Goal: Task Accomplishment & Management: Use online tool/utility

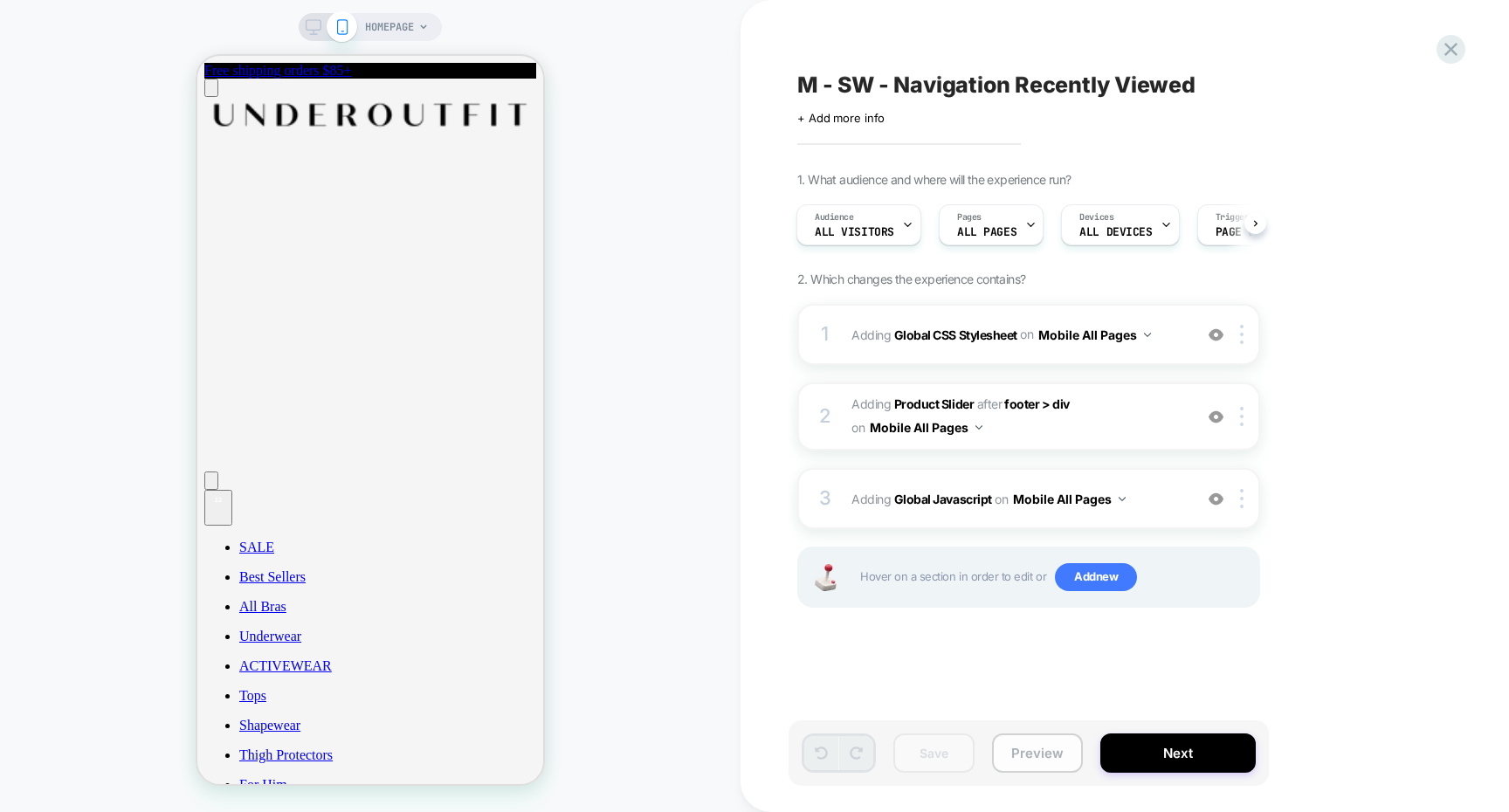
click at [1041, 745] on button "Preview" at bounding box center [1037, 753] width 91 height 40
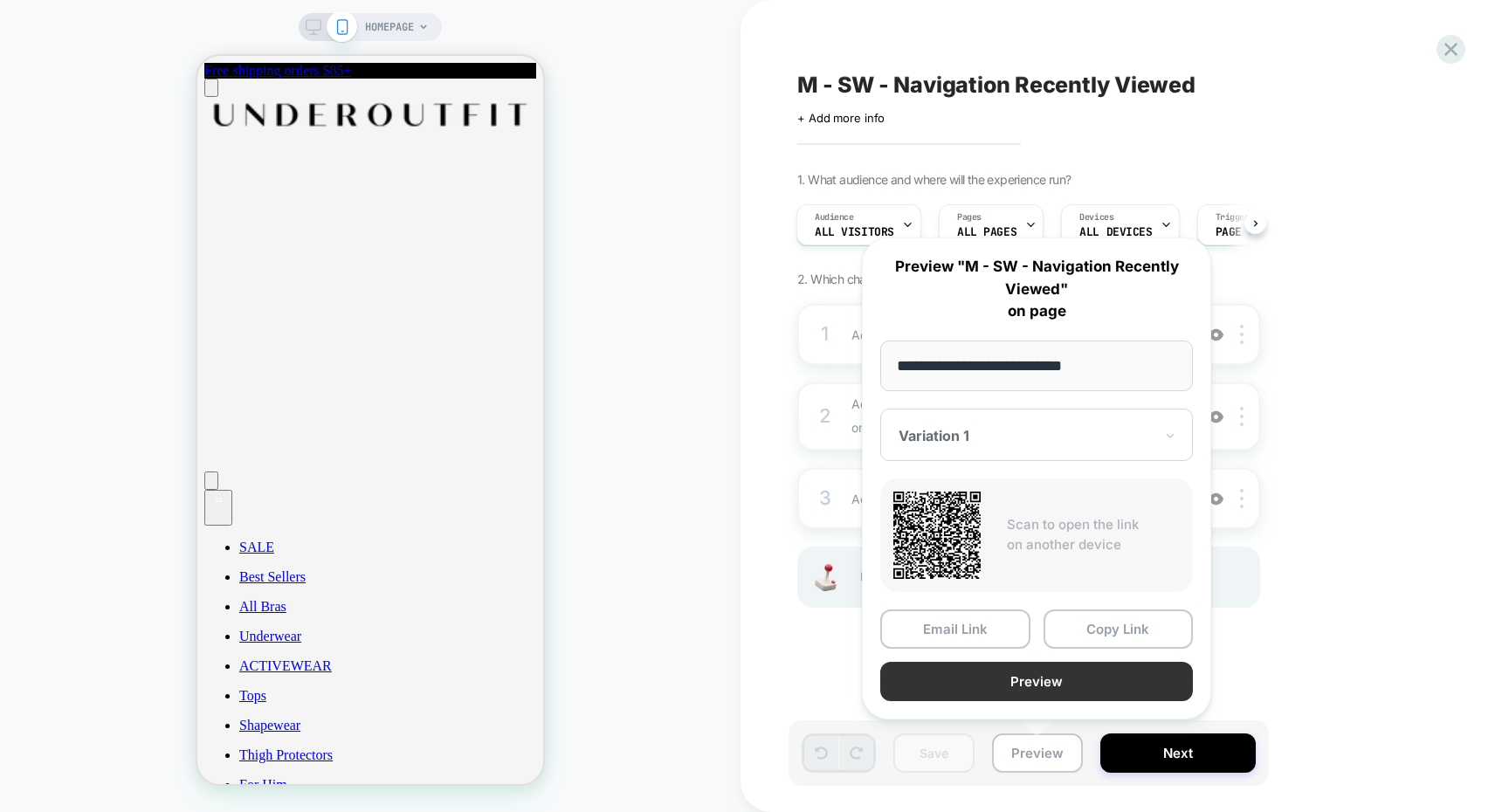
click at [1027, 693] on button "Preview" at bounding box center [1036, 682] width 312 height 40
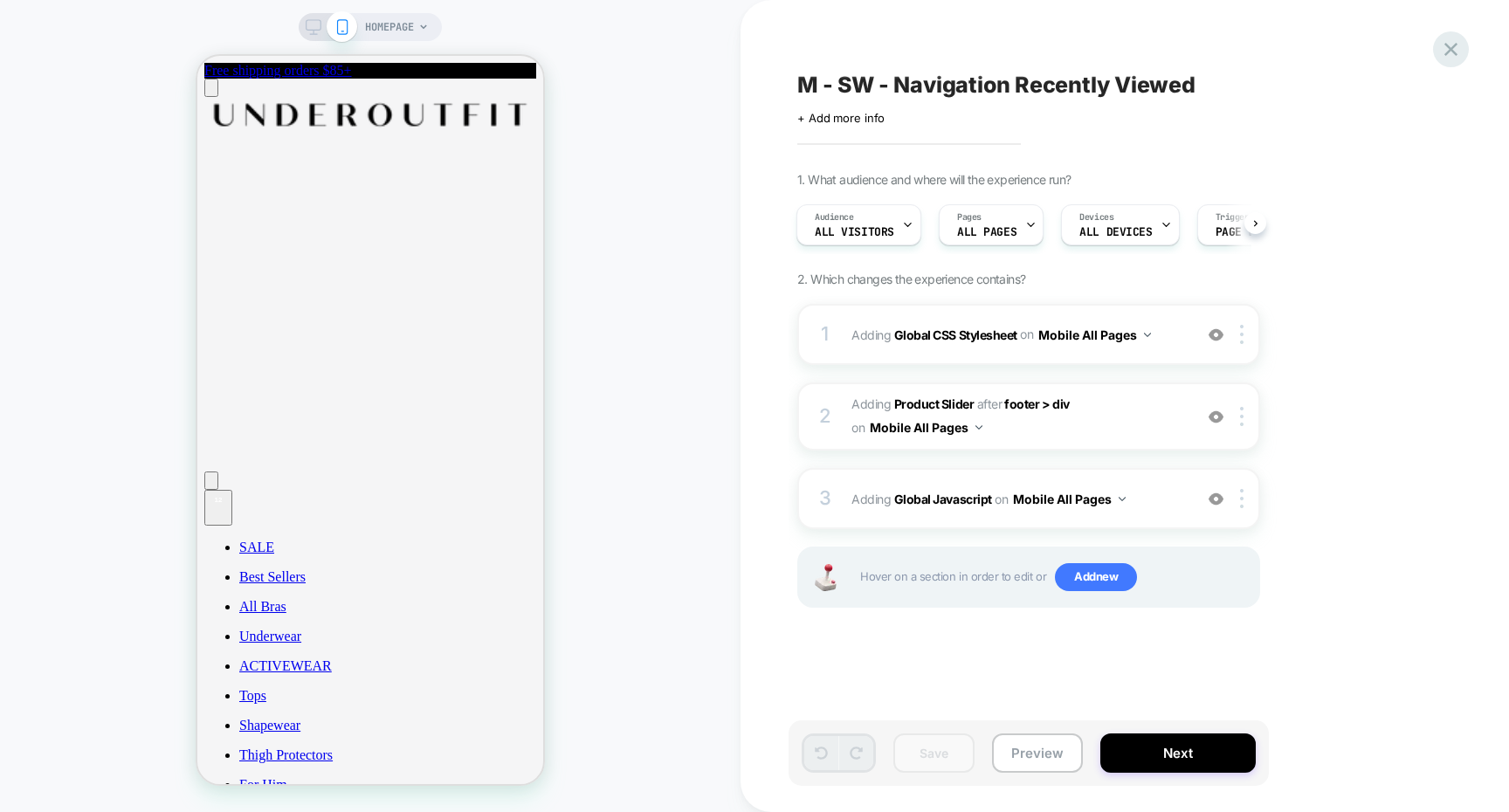
click at [1458, 51] on icon at bounding box center [1451, 50] width 23 height 23
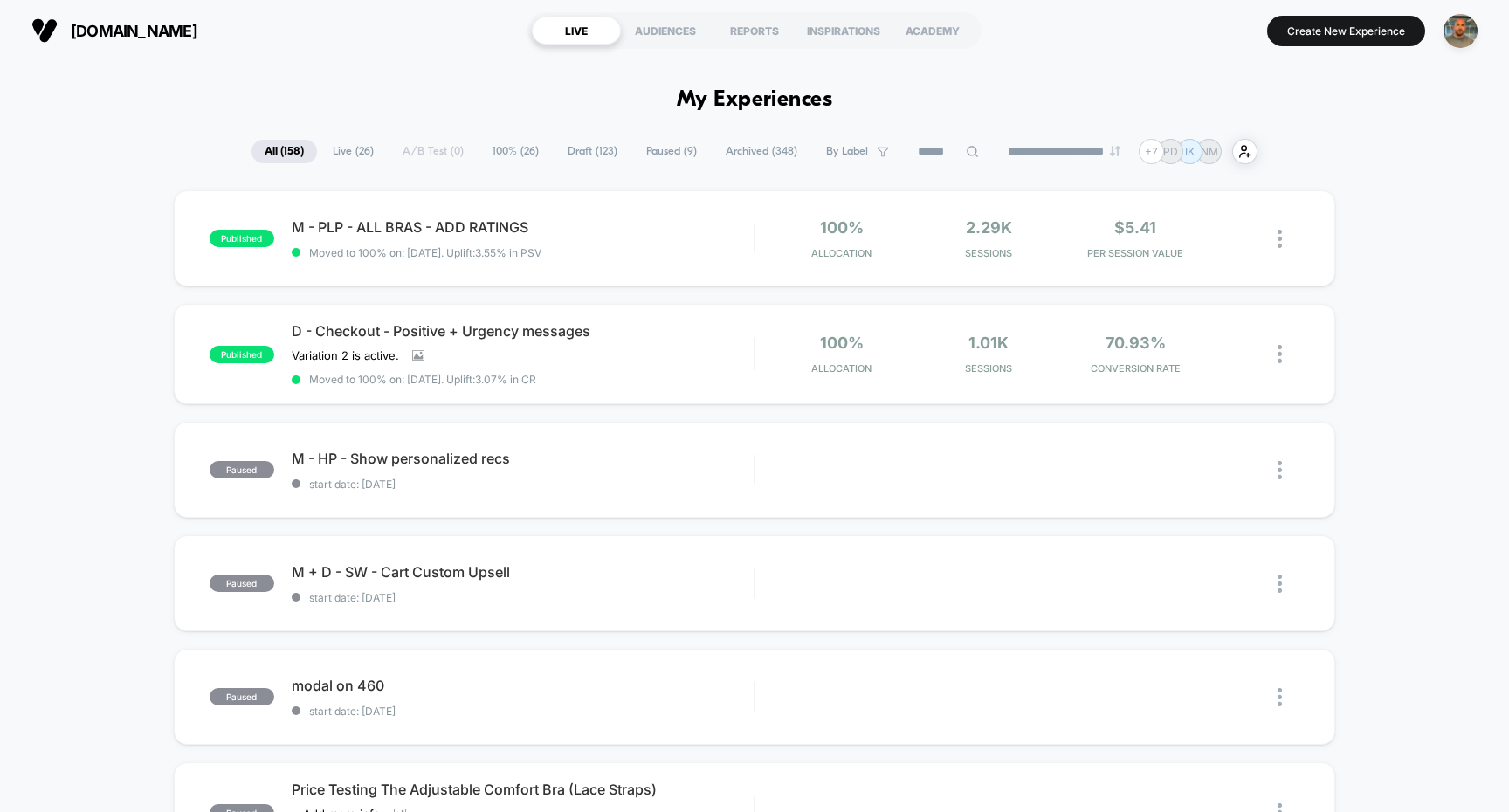
click at [341, 151] on span "Live ( 26 )" at bounding box center [353, 152] width 68 height 23
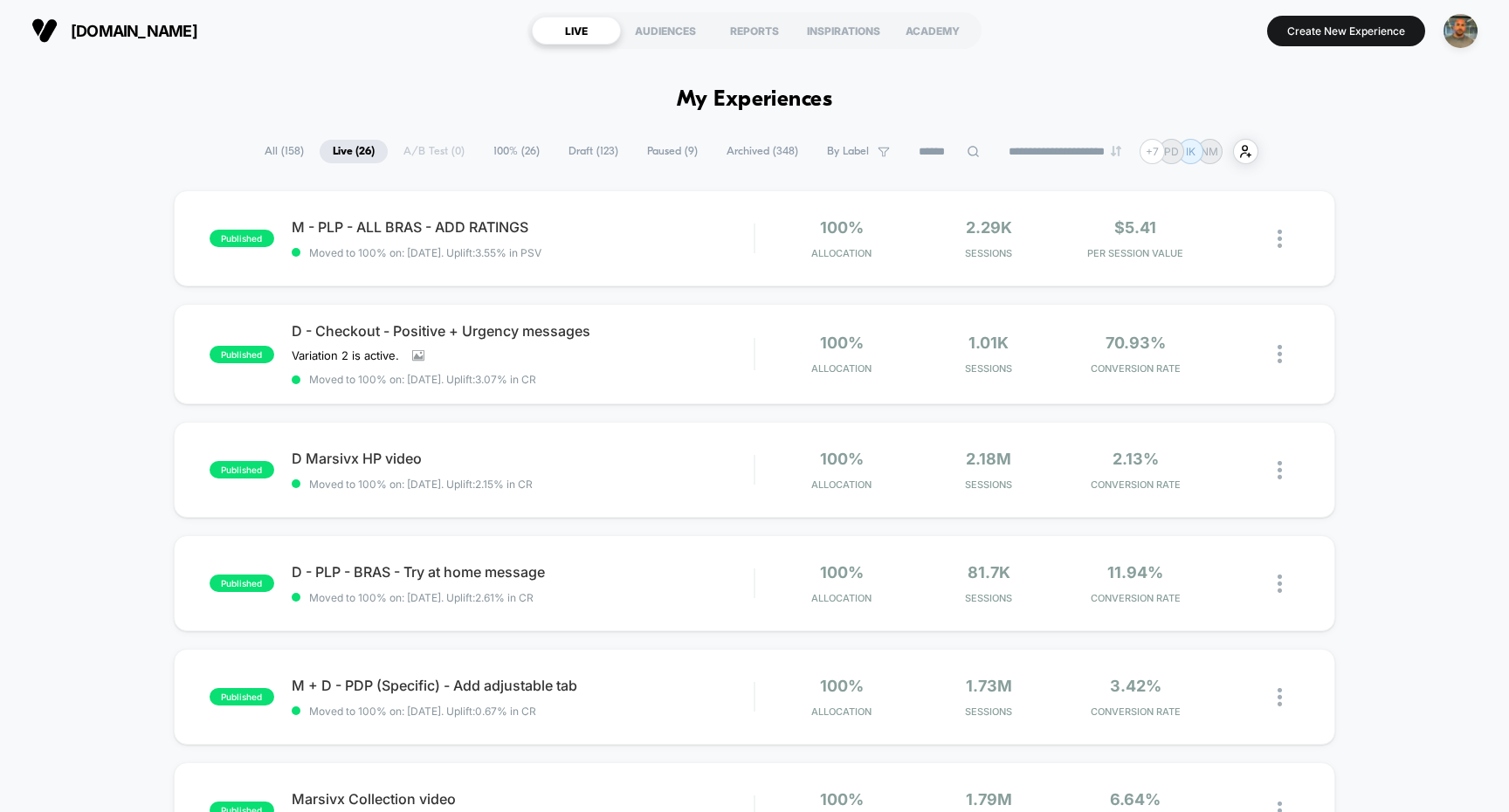
click at [524, 146] on span "100% ( 26 )" at bounding box center [516, 152] width 72 height 23
click at [661, 149] on span "Paused ( 9 )" at bounding box center [672, 152] width 77 height 23
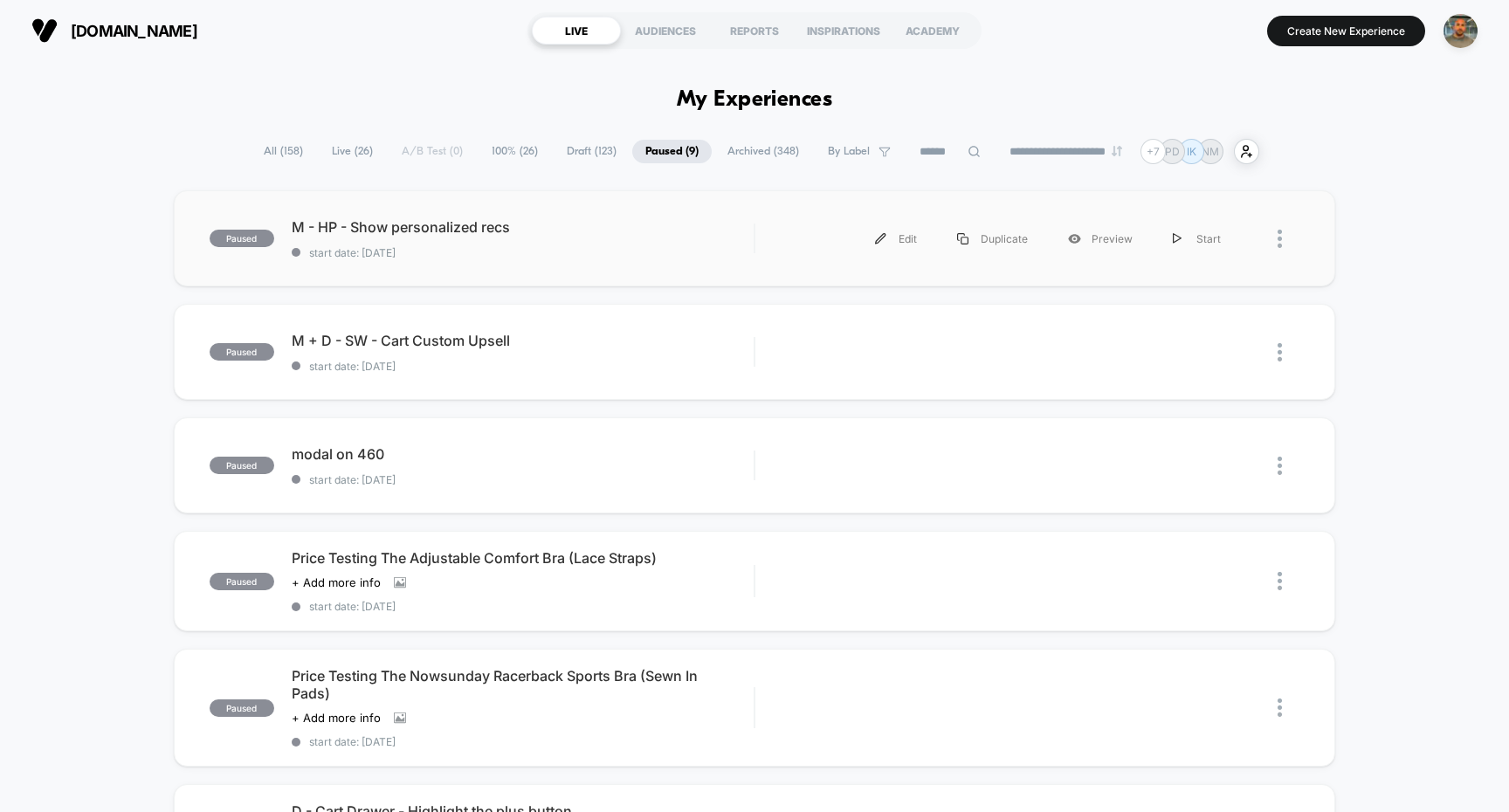
click at [580, 215] on div "paused M - HP - Show personalized recs start date: [DATE] Edit Duplicate Previe…" at bounding box center [755, 238] width 1162 height 96
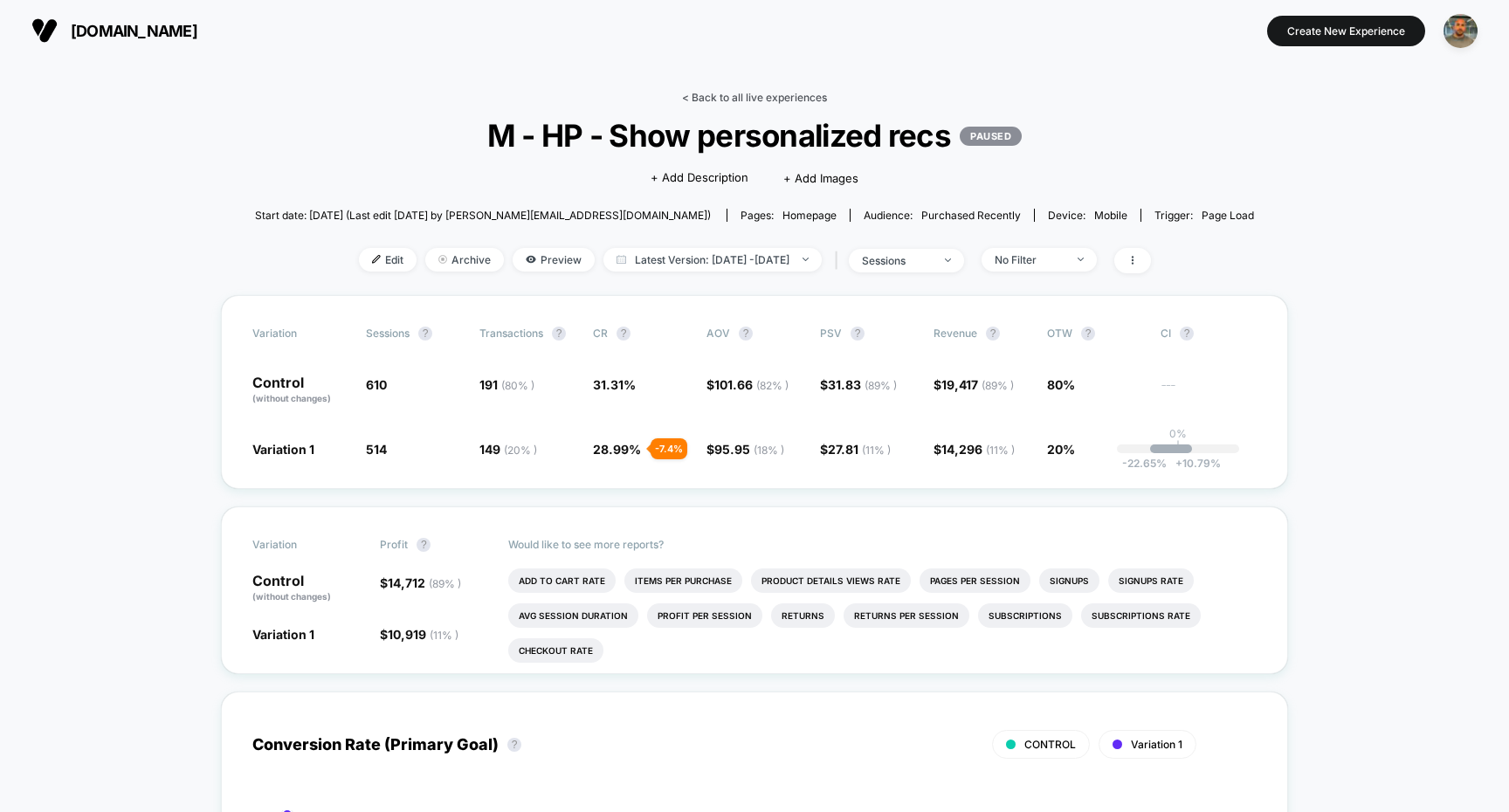
click at [708, 103] on link "< Back to all live experiences" at bounding box center [754, 97] width 145 height 14
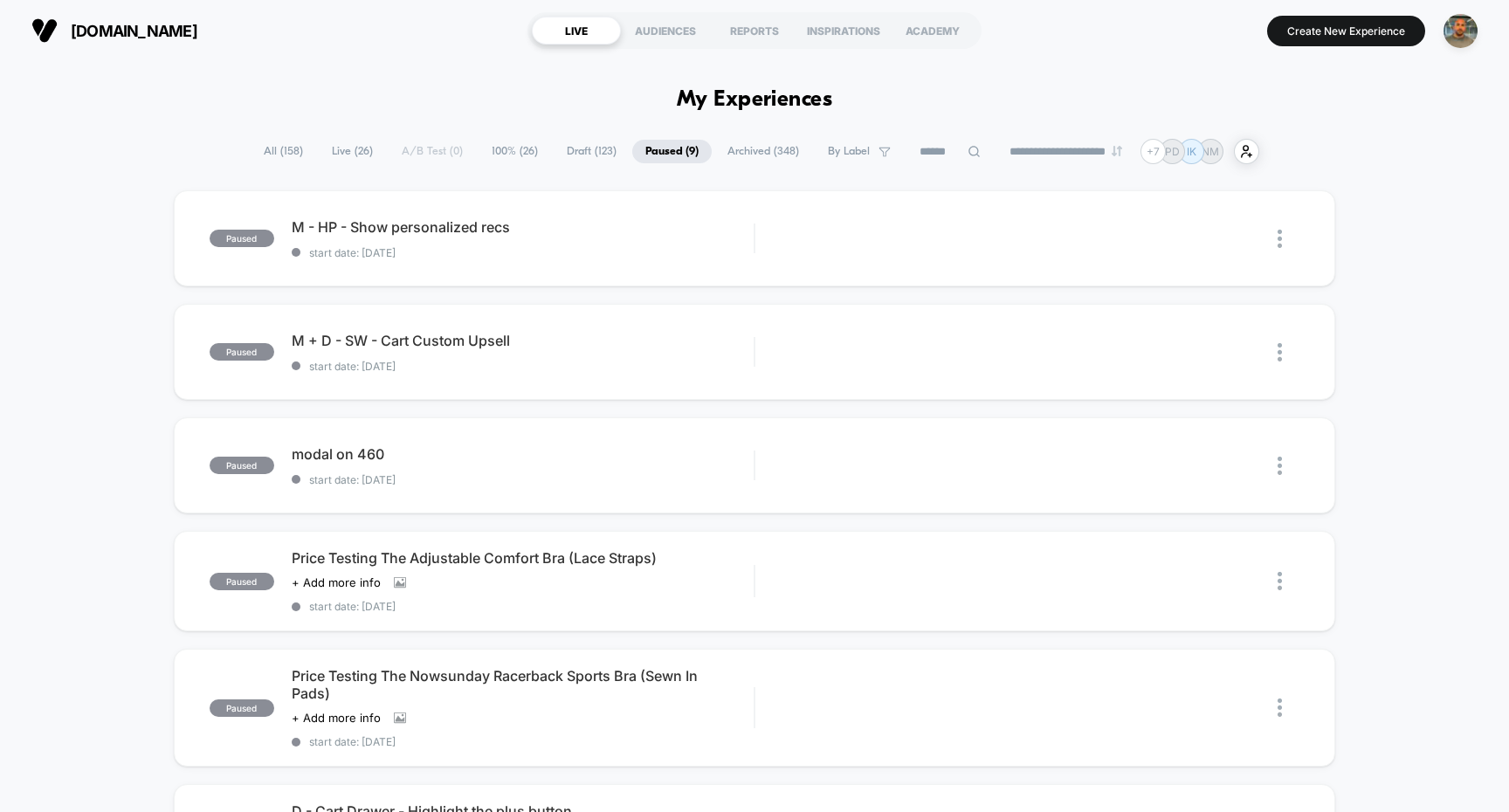
click at [438, 158] on div "**********" at bounding box center [755, 152] width 1009 height 25
click at [597, 143] on span "Draft ( 123 )" at bounding box center [592, 152] width 76 height 23
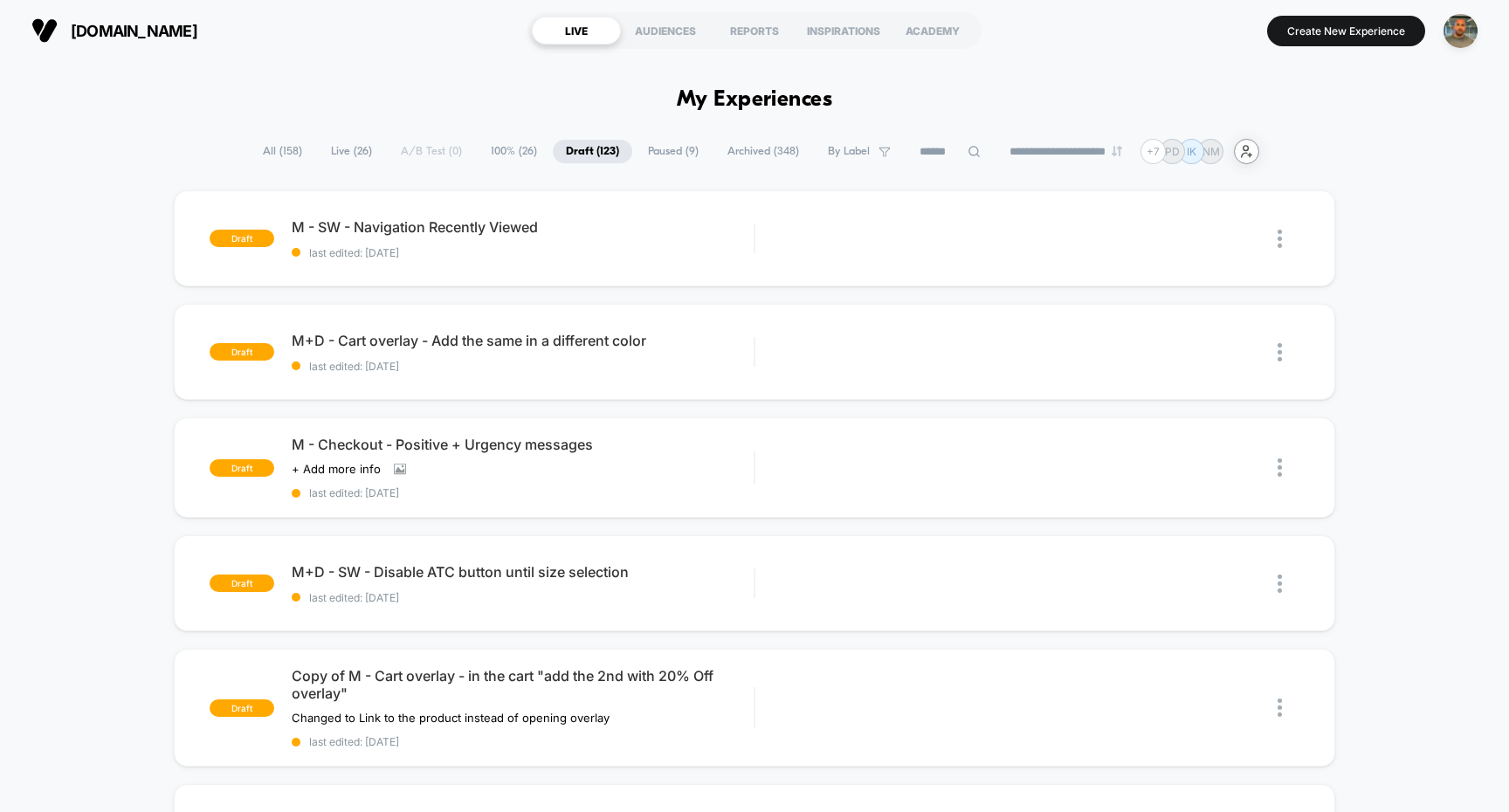
click at [1252, 153] on icon at bounding box center [1246, 152] width 10 height 12
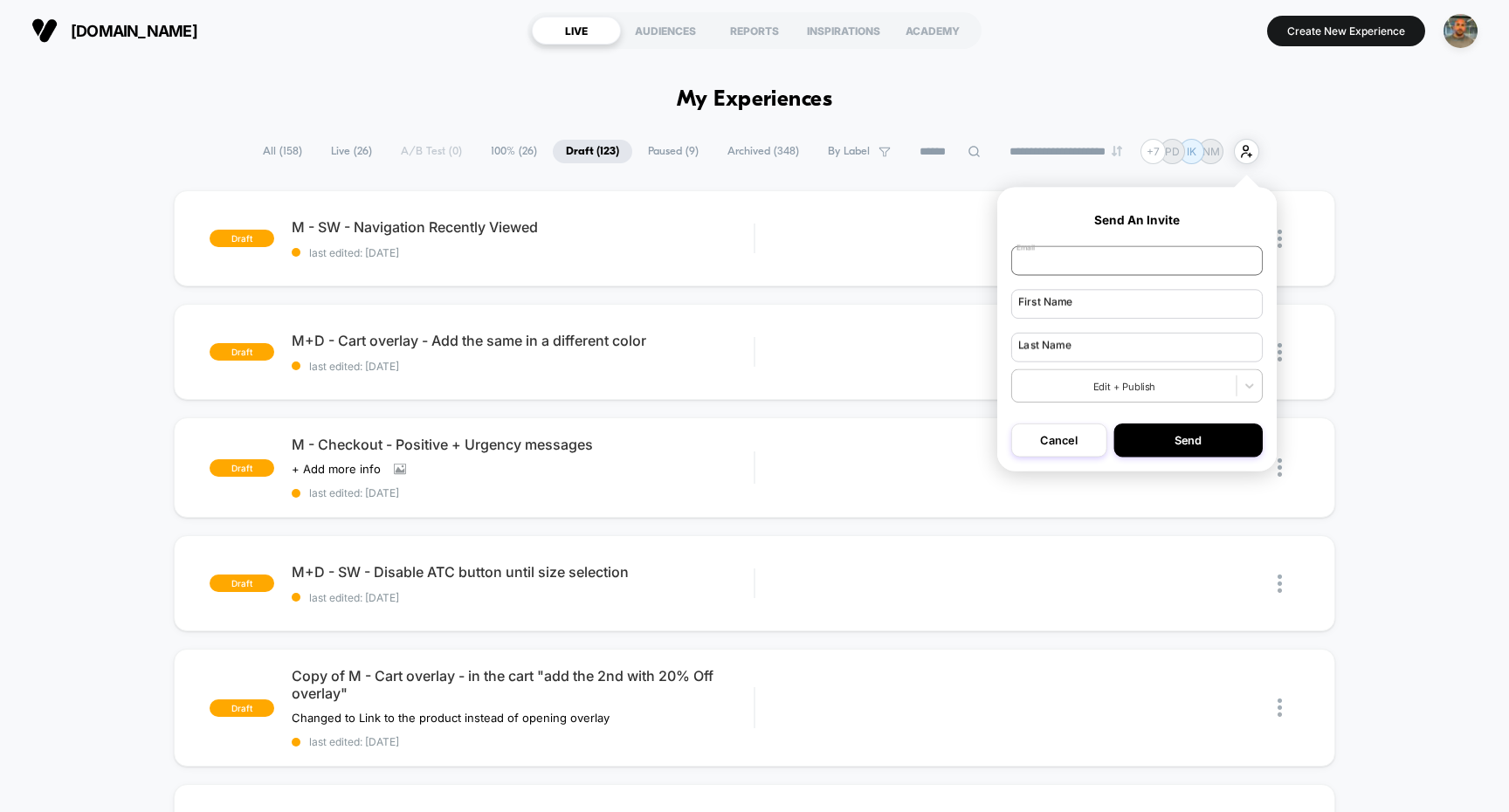
click at [1078, 271] on input "email" at bounding box center [1137, 261] width 252 height 30
paste input "**********"
type input "**********"
click at [1074, 301] on input "text" at bounding box center [1137, 303] width 252 height 30
type input "*****"
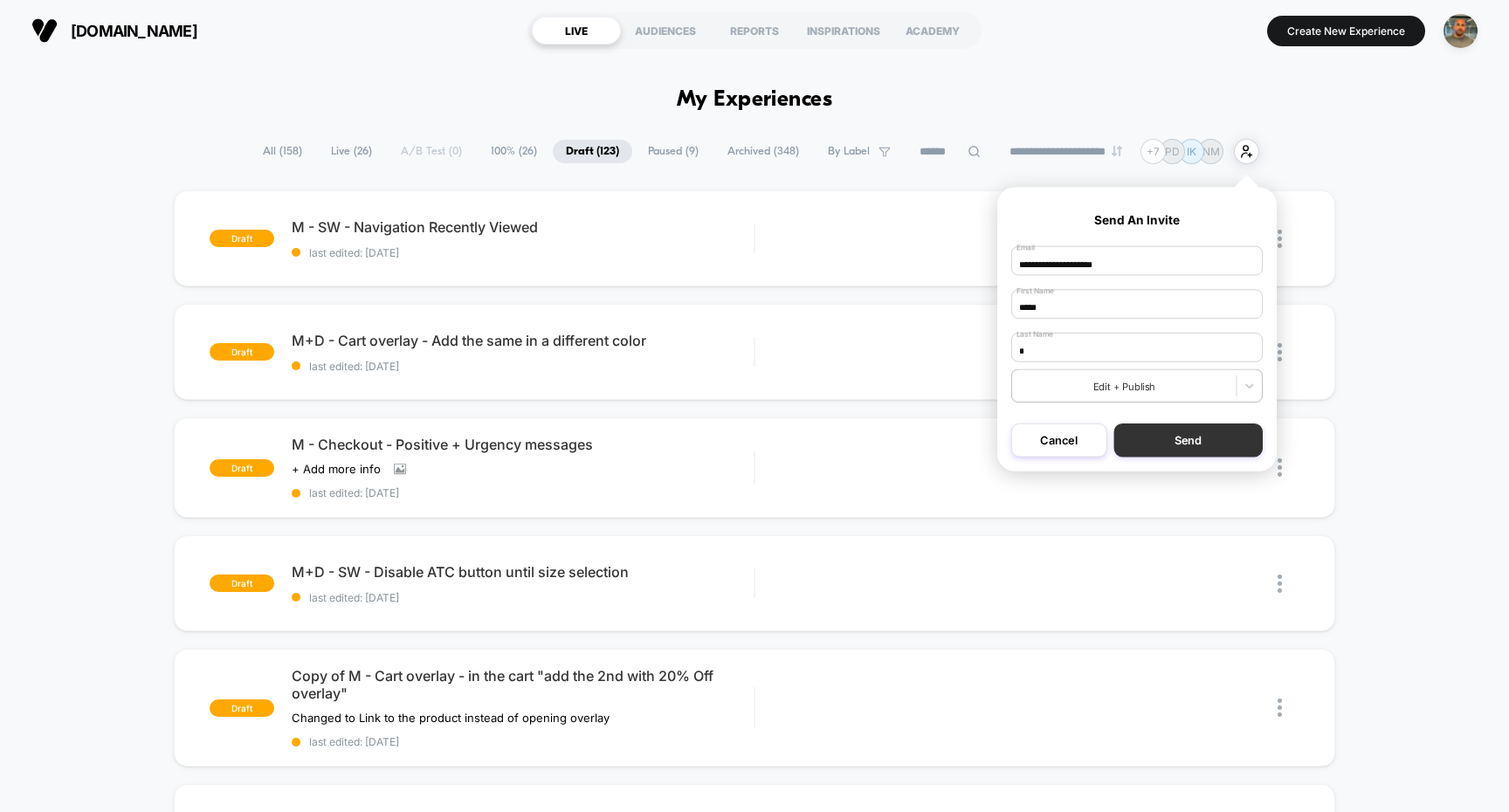
type input "*"
click at [1200, 444] on button "Send" at bounding box center [1188, 439] width 149 height 33
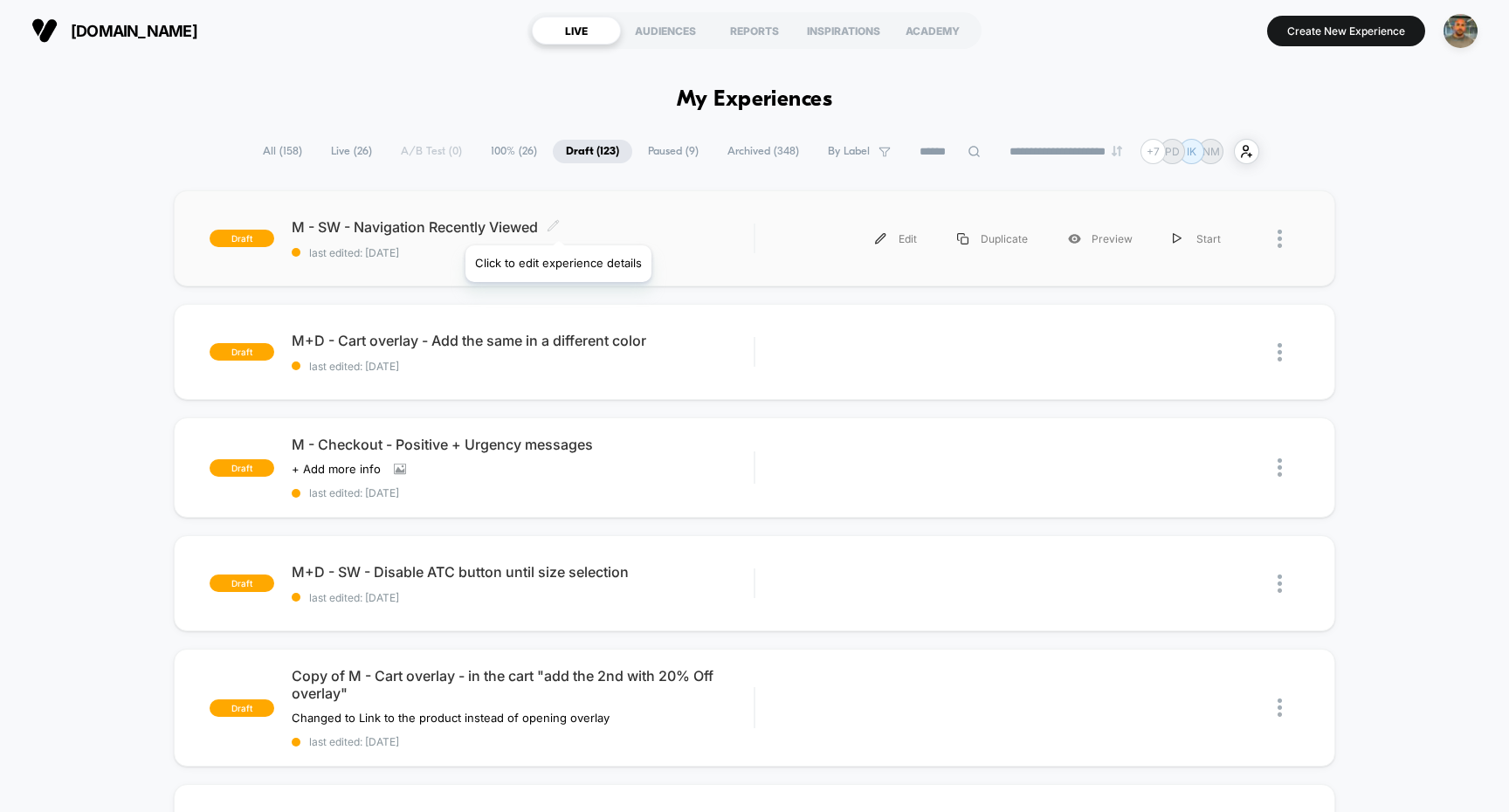
click at [557, 224] on icon at bounding box center [553, 226] width 11 height 11
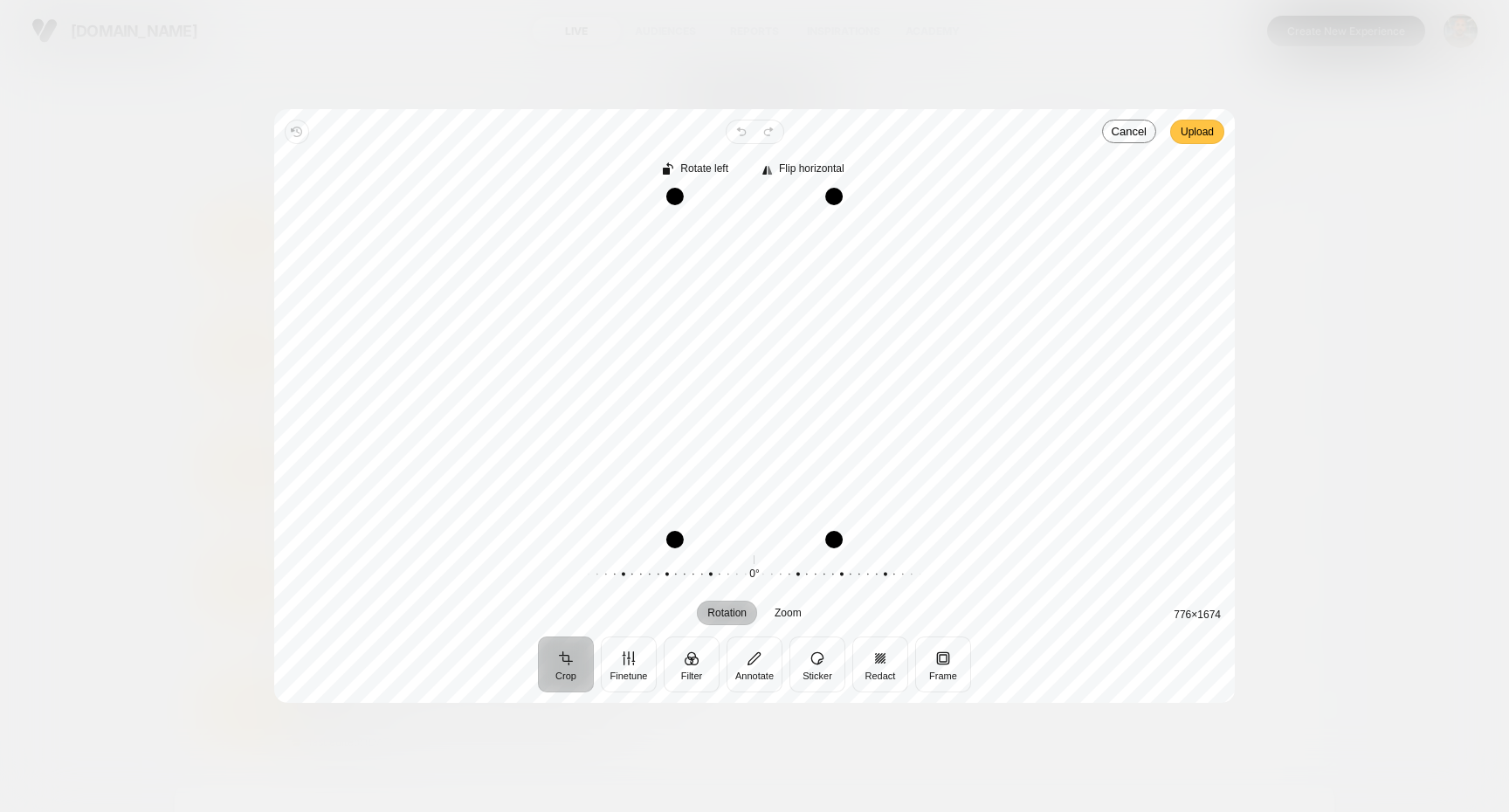
click at [1205, 128] on span "Upload" at bounding box center [1197, 132] width 33 height 21
click at [1211, 133] on span "Upload" at bounding box center [1197, 132] width 33 height 21
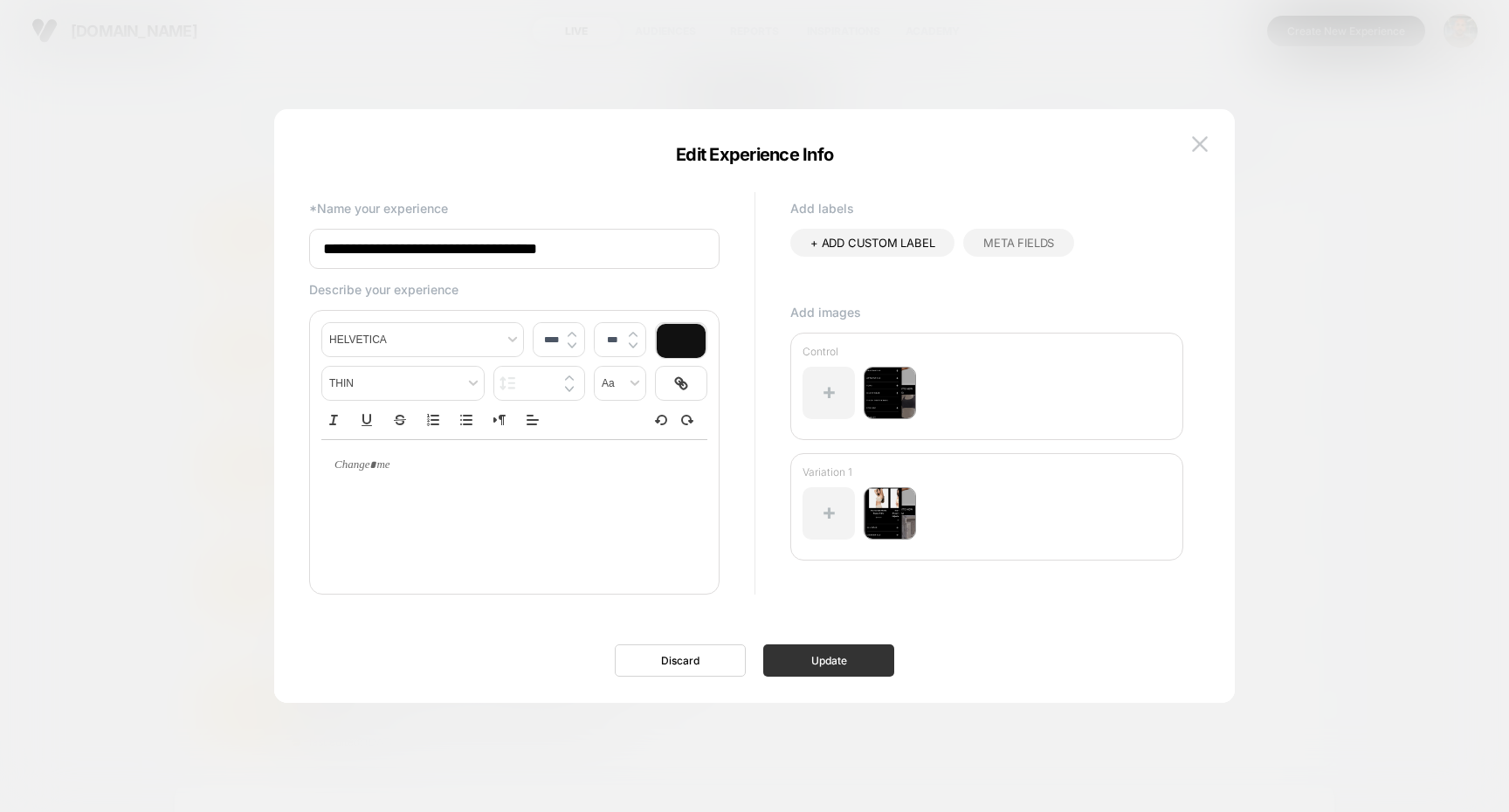
click at [869, 657] on button "Update" at bounding box center [829, 660] width 131 height 32
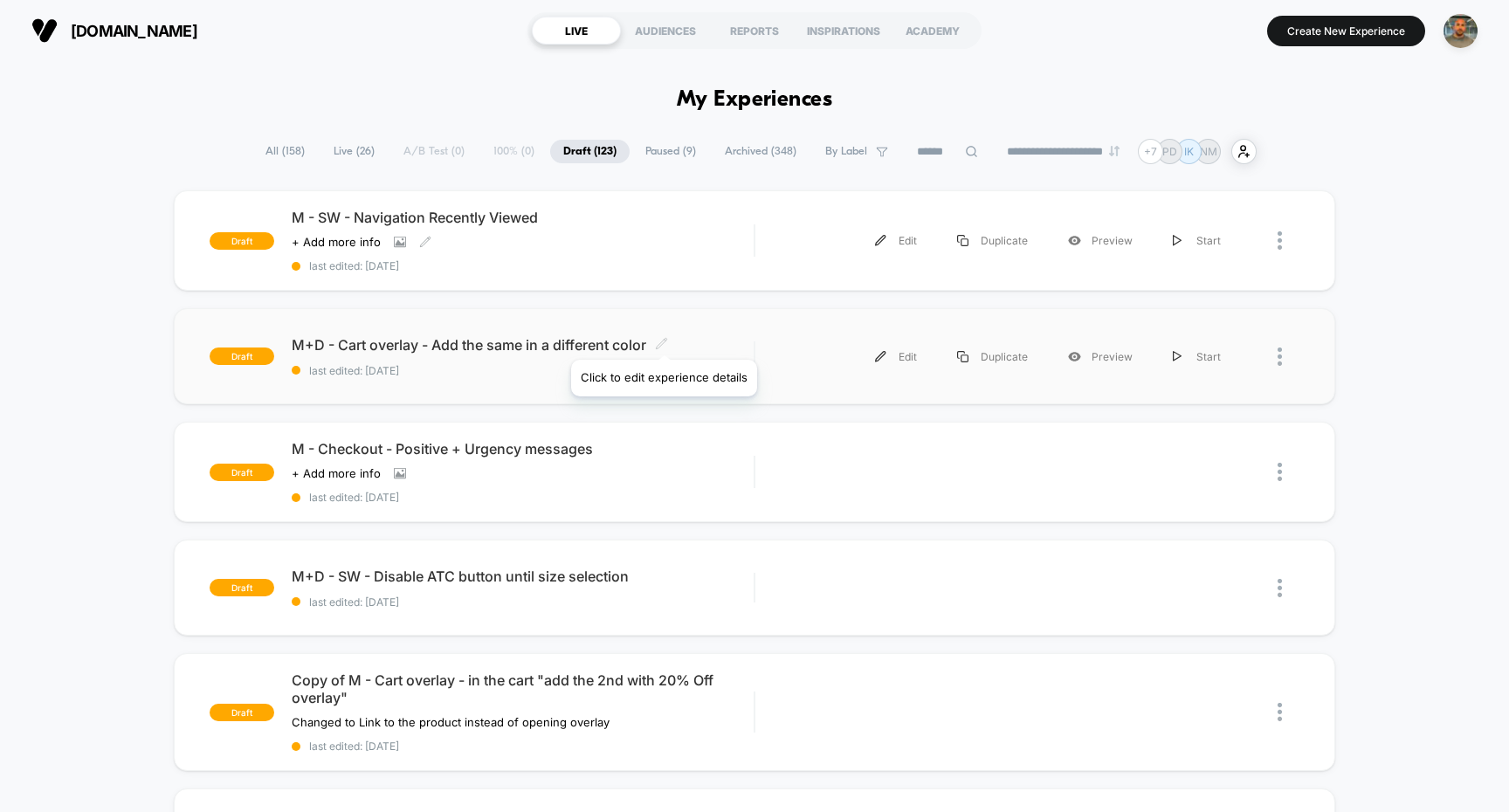
click at [663, 338] on icon at bounding box center [662, 344] width 14 height 14
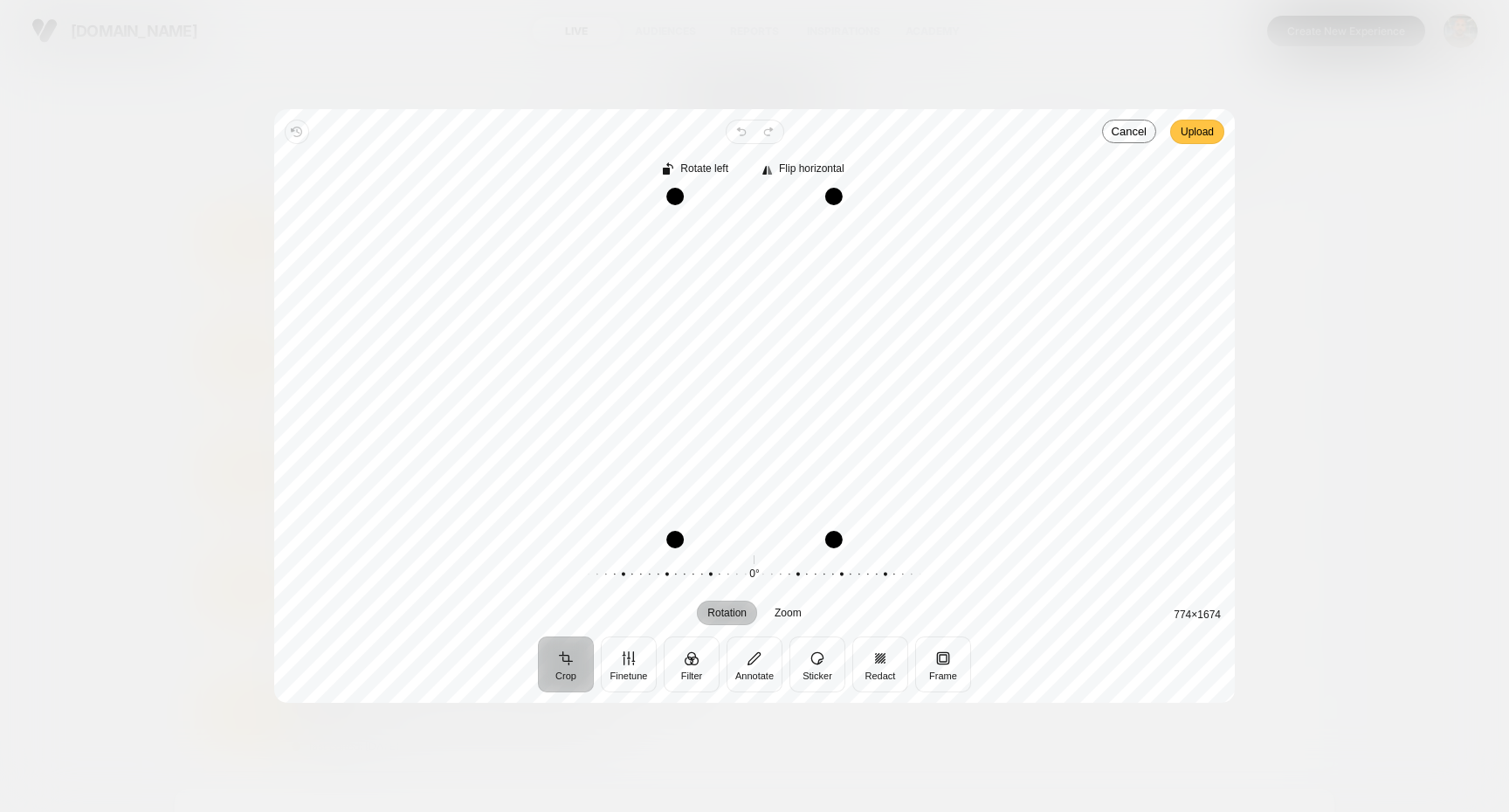
click at [1213, 138] on span "Upload" at bounding box center [1197, 132] width 33 height 21
click at [1209, 128] on span "Upload" at bounding box center [1197, 132] width 33 height 21
click at [804, 659] on button "Sticker" at bounding box center [818, 664] width 56 height 56
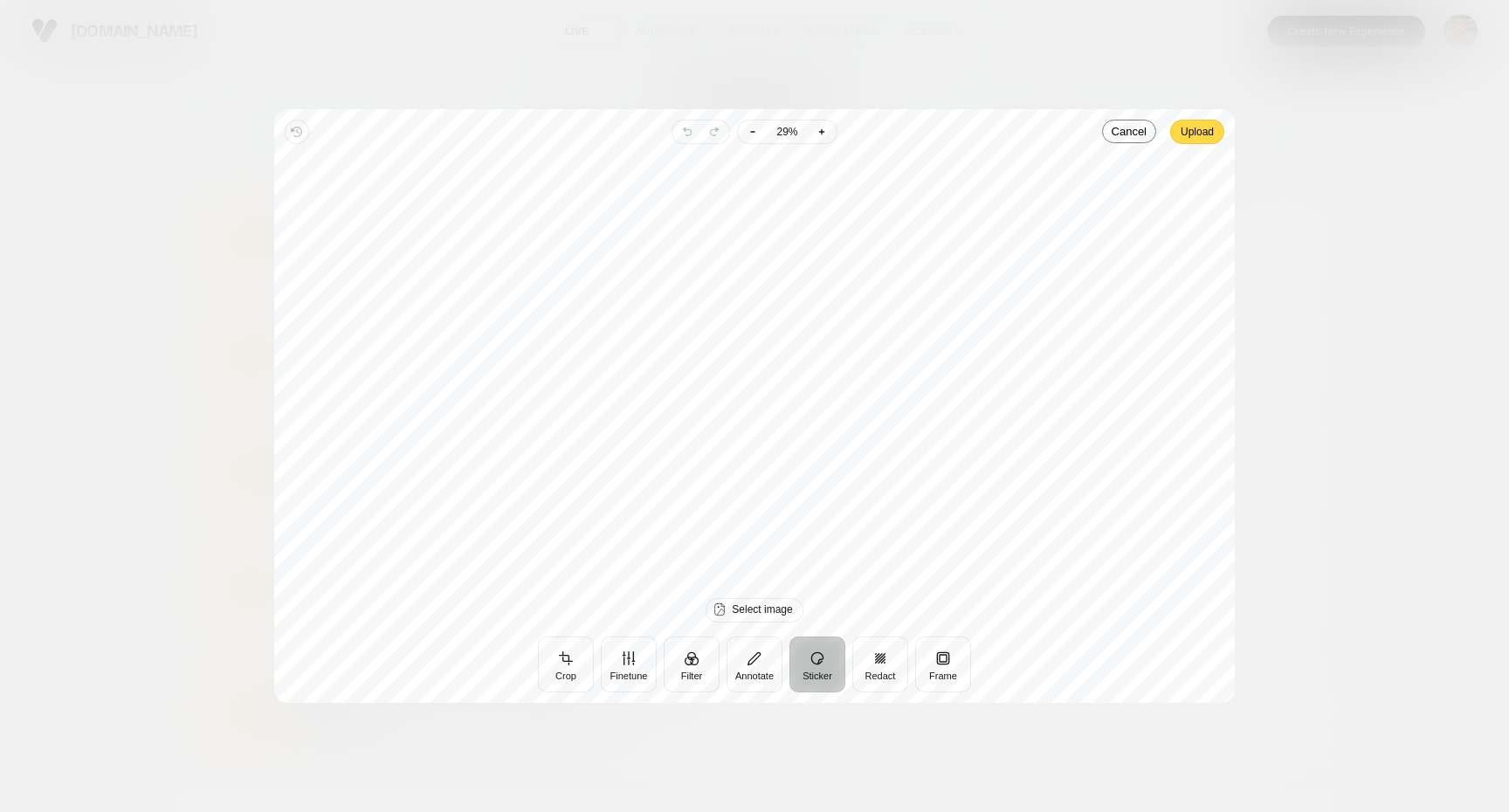
drag, startPoint x: 801, startPoint y: 503, endPoint x: 831, endPoint y: 529, distance: 39.7
click at [831, 530] on div at bounding box center [754, 371] width 933 height 426
click at [794, 486] on div at bounding box center [754, 371] width 933 height 426
drag, startPoint x: 745, startPoint y: 454, endPoint x: 839, endPoint y: 507, distance: 107.9
click at [839, 509] on div at bounding box center [754, 371] width 933 height 426
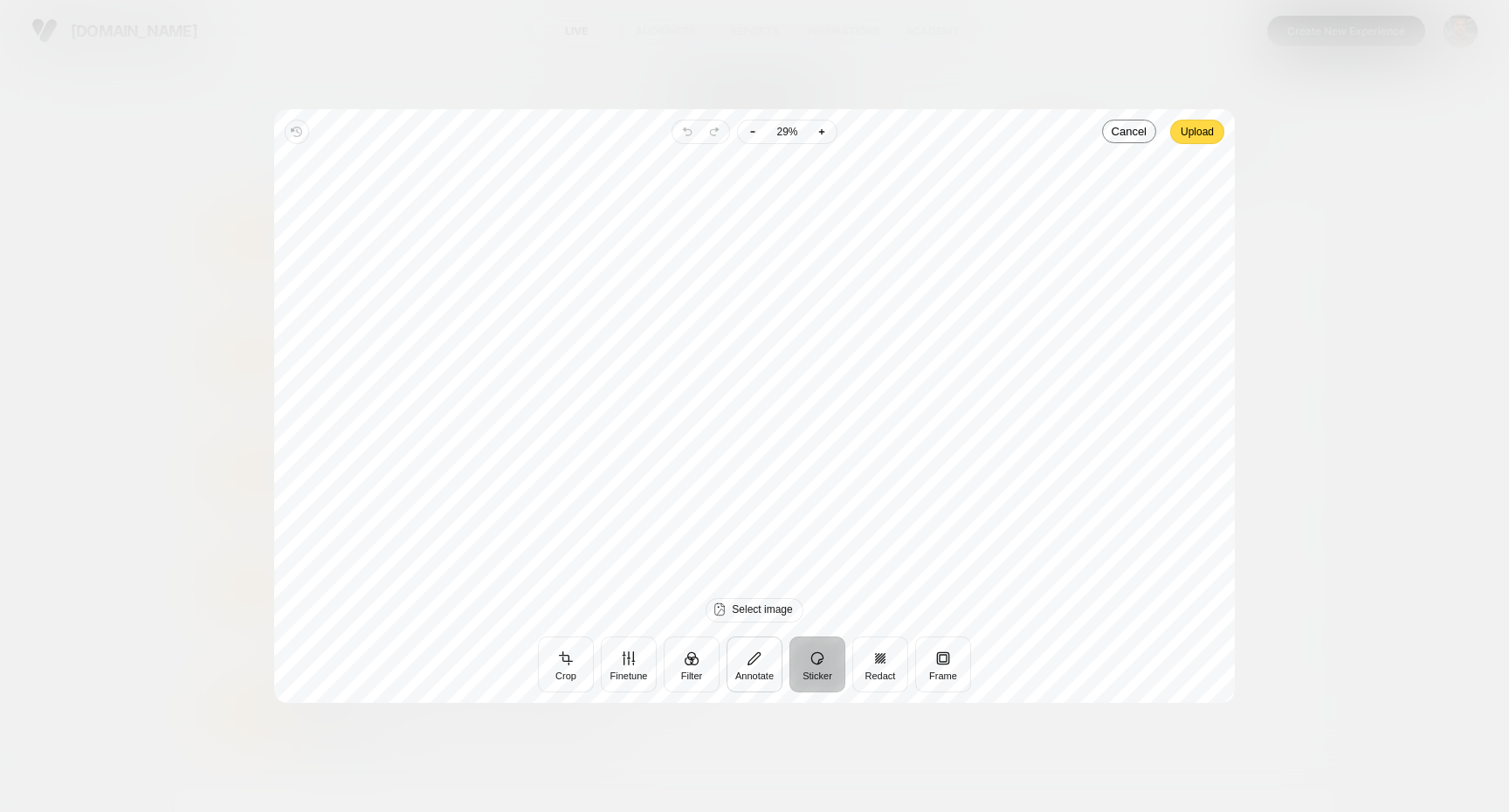
click at [766, 669] on button "Annotate" at bounding box center [754, 664] width 56 height 56
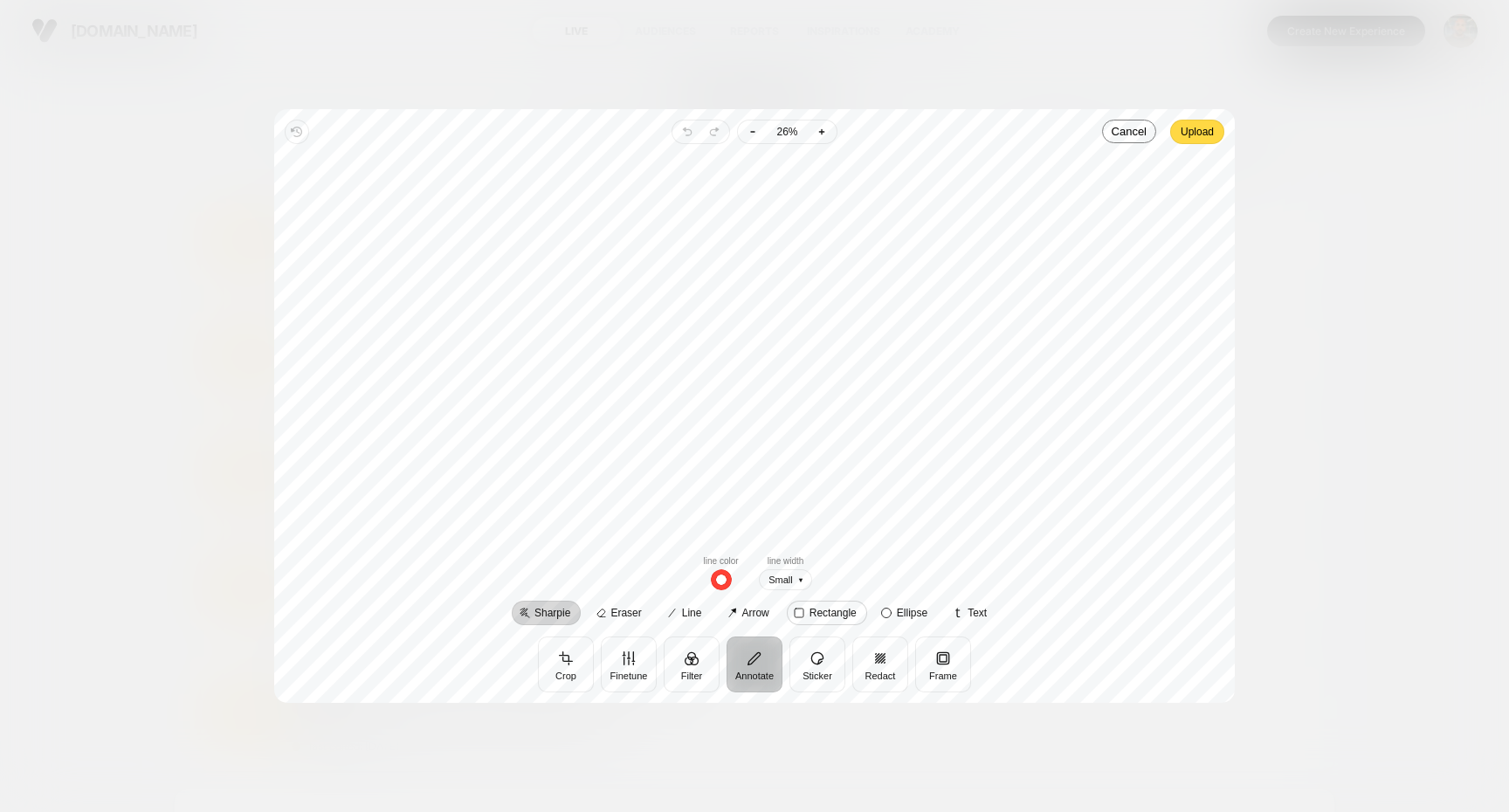
click at [795, 611] on rect at bounding box center [800, 614] width 9 height 9
drag, startPoint x: 692, startPoint y: 435, endPoint x: 838, endPoint y: 454, distance: 147.2
click at [838, 454] on div at bounding box center [754, 348] width 933 height 382
click at [680, 577] on span "button" at bounding box center [680, 579] width 21 height 21
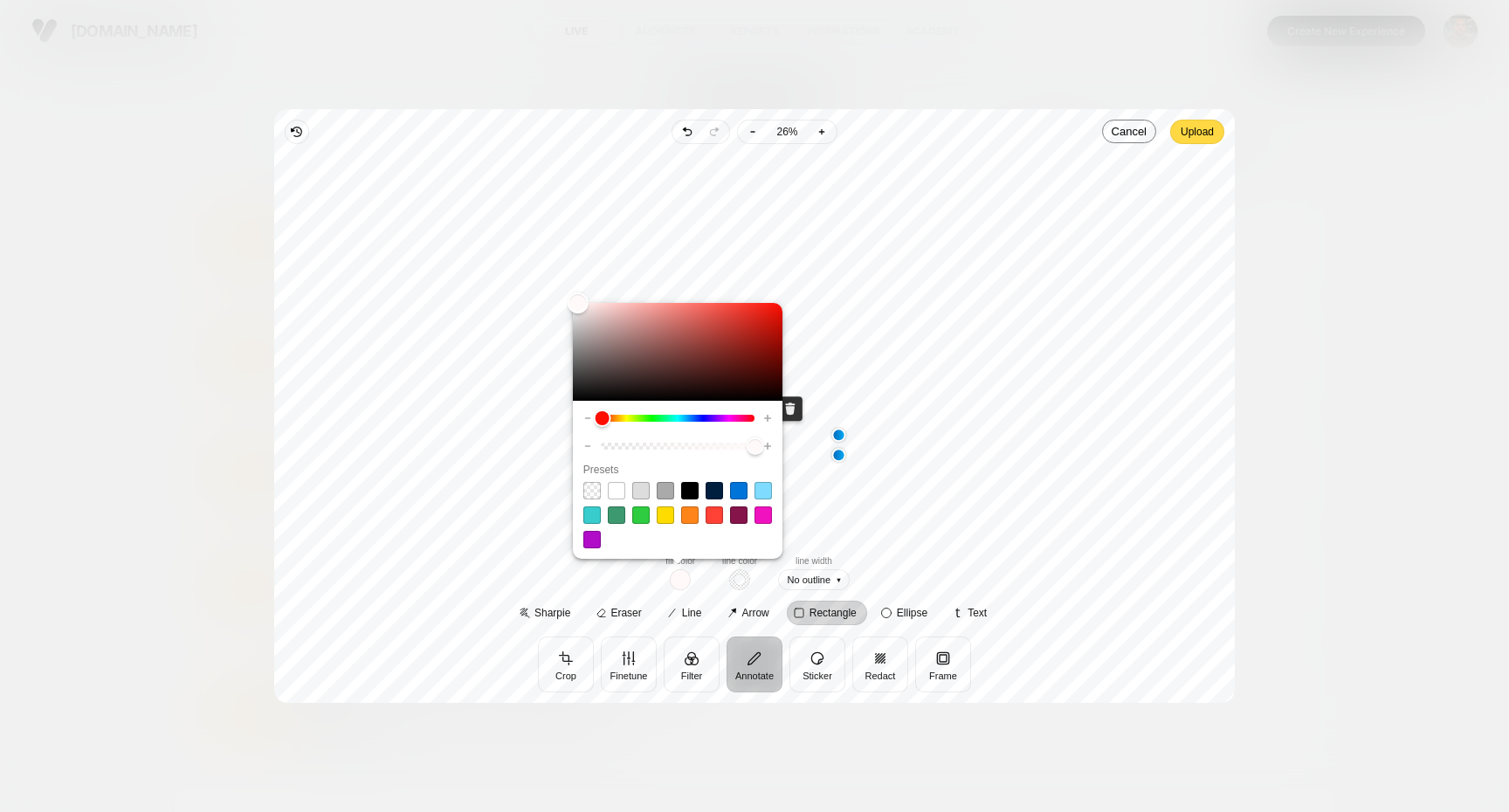
drag, startPoint x: 615, startPoint y: 332, endPoint x: 569, endPoint y: 289, distance: 63.0
click at [569, 289] on div "Revert Undo Redo Zoom out 26% Zoom in Upload Crop Finetune Filter Annotate Stic…" at bounding box center [754, 406] width 961 height 594
click at [539, 333] on div "Rectangle Move to front Duplicate Remove" at bounding box center [754, 348] width 933 height 382
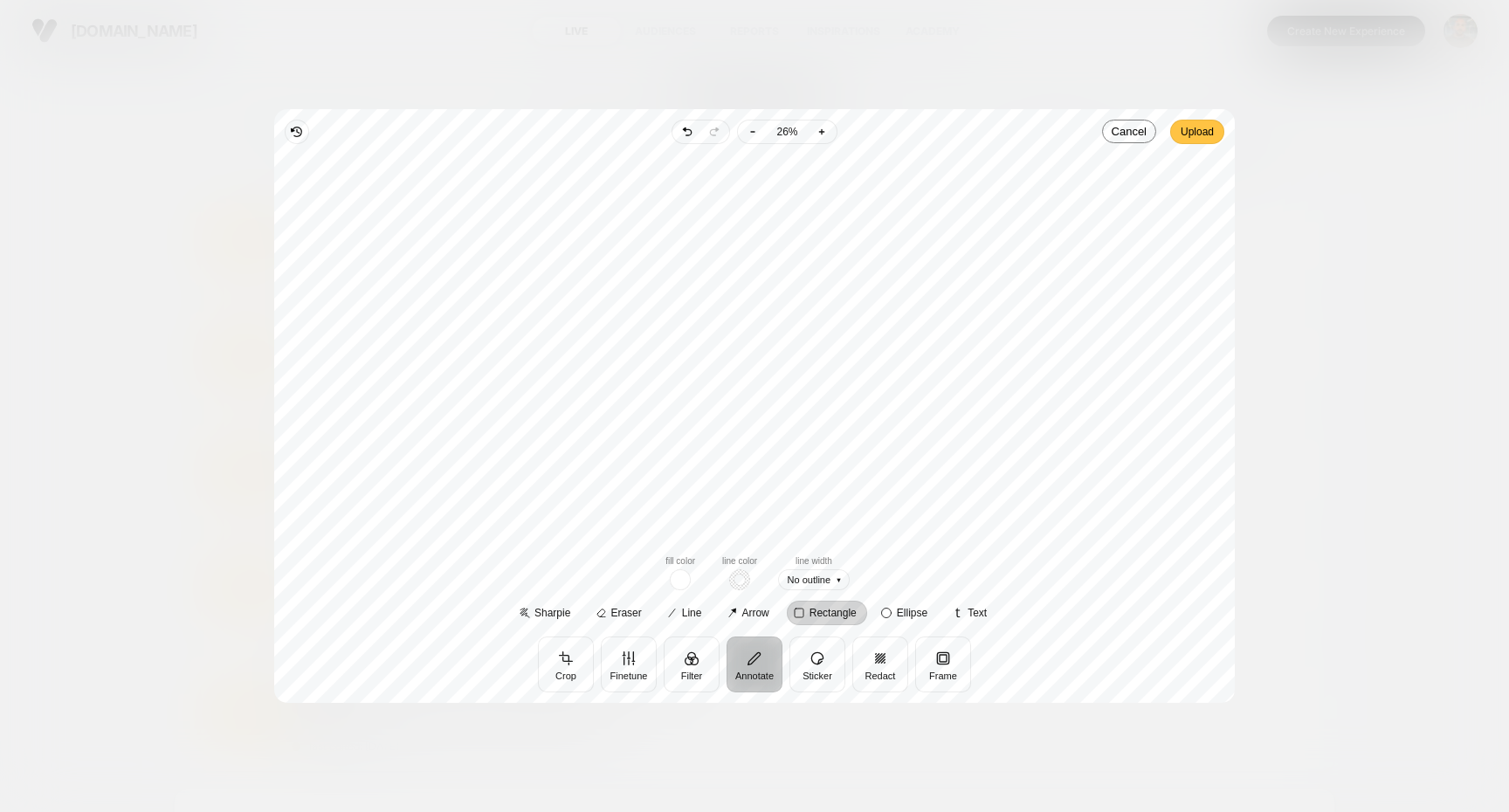
click at [1213, 141] on span "Upload" at bounding box center [1197, 132] width 33 height 21
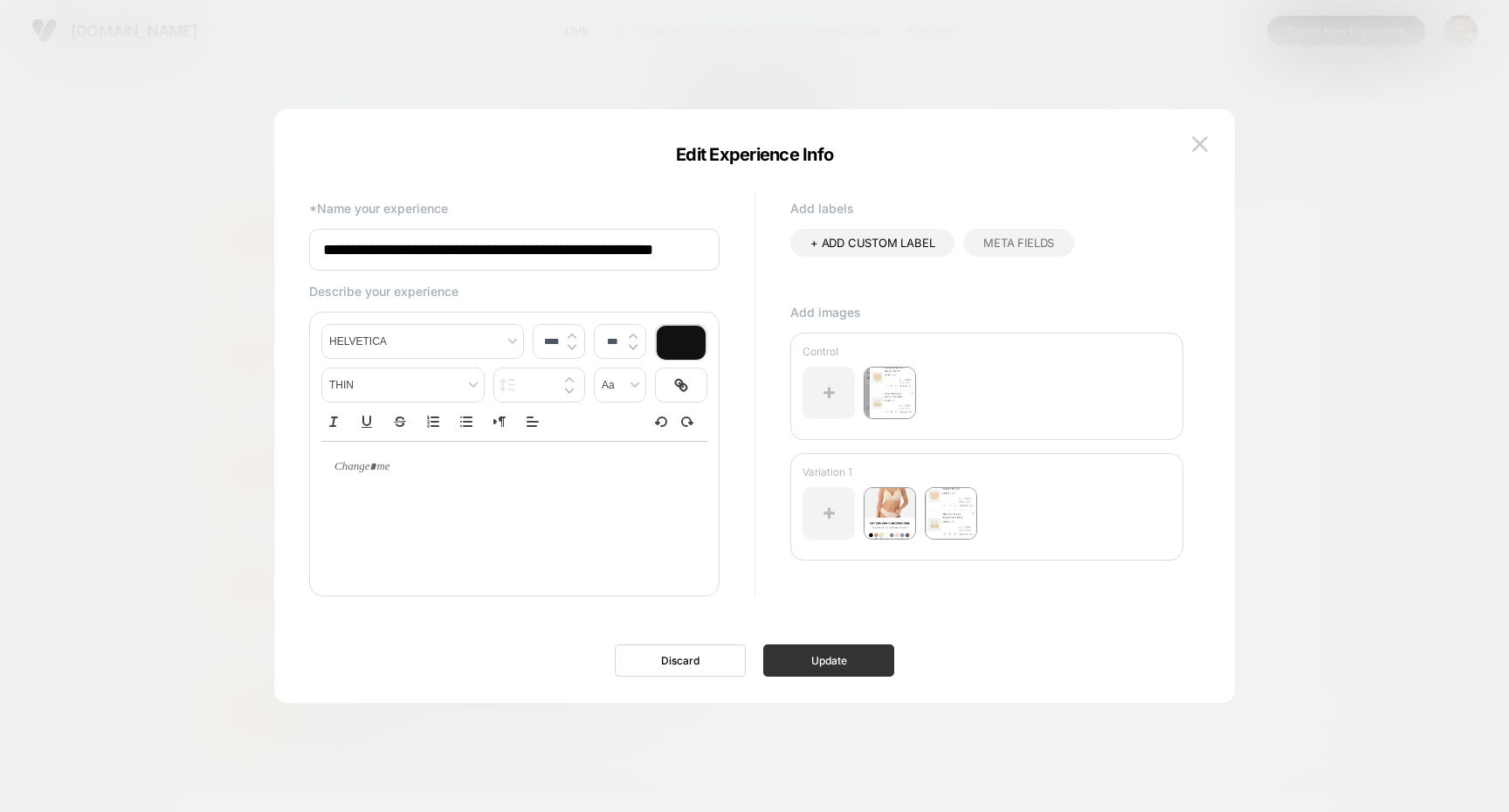
click at [871, 658] on button "Update" at bounding box center [829, 660] width 131 height 32
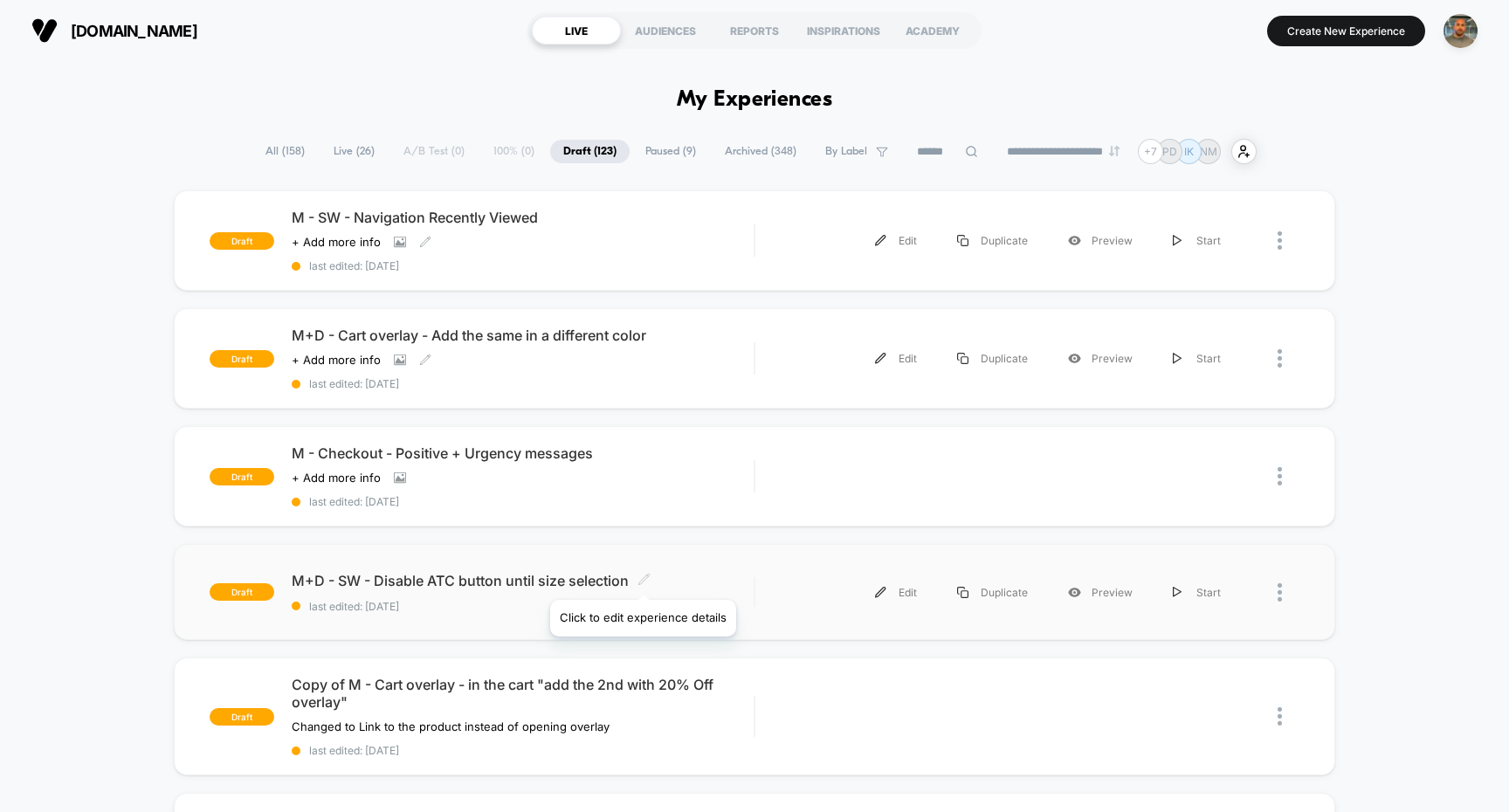
click at [642, 578] on icon at bounding box center [643, 579] width 11 height 11
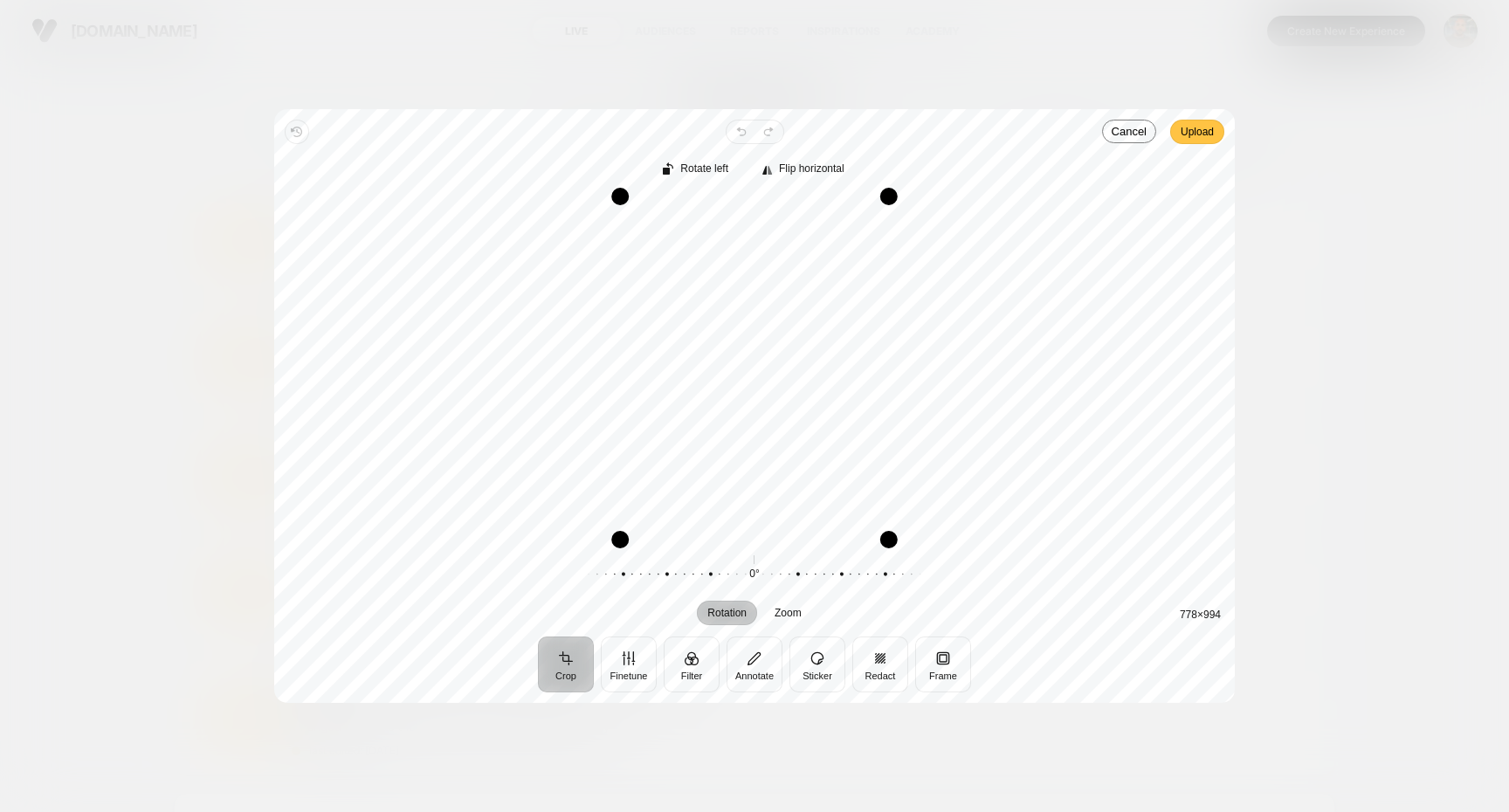
click at [1192, 131] on span "Upload" at bounding box center [1197, 132] width 33 height 21
click at [1205, 131] on span "Upload" at bounding box center [1197, 132] width 33 height 21
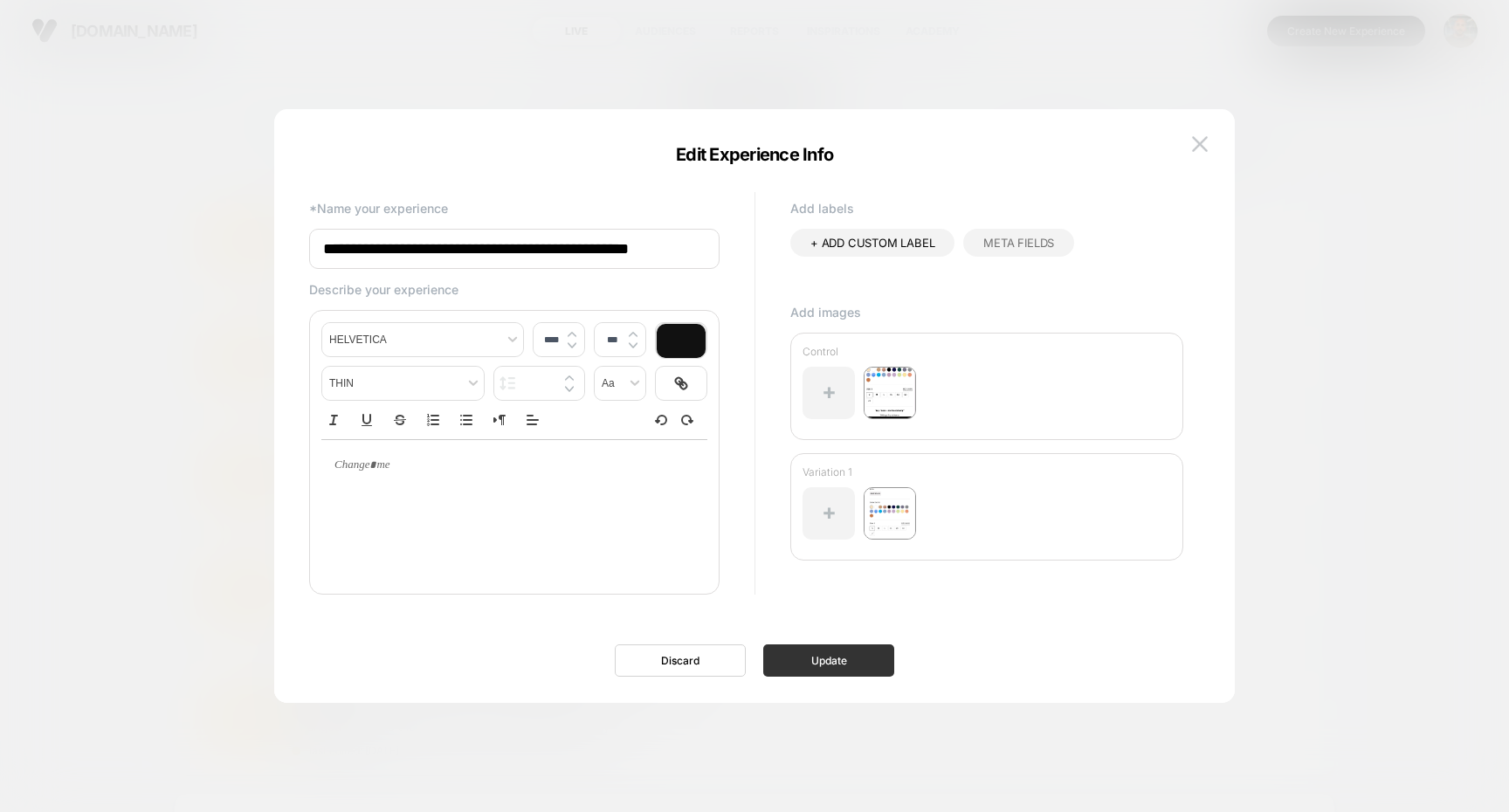
click at [816, 653] on button "Update" at bounding box center [829, 660] width 131 height 32
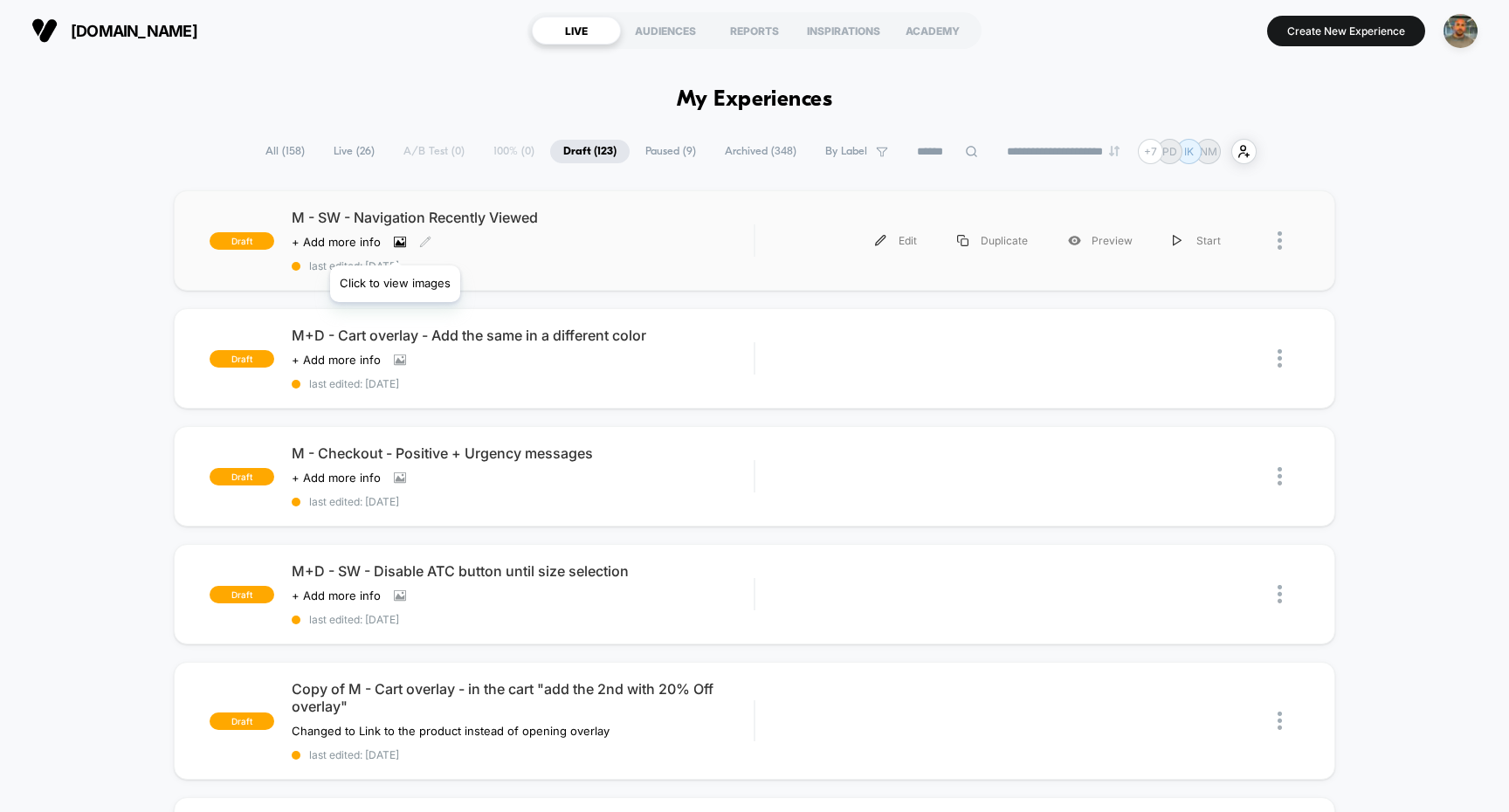
click at [394, 244] on icon at bounding box center [399, 242] width 10 height 6
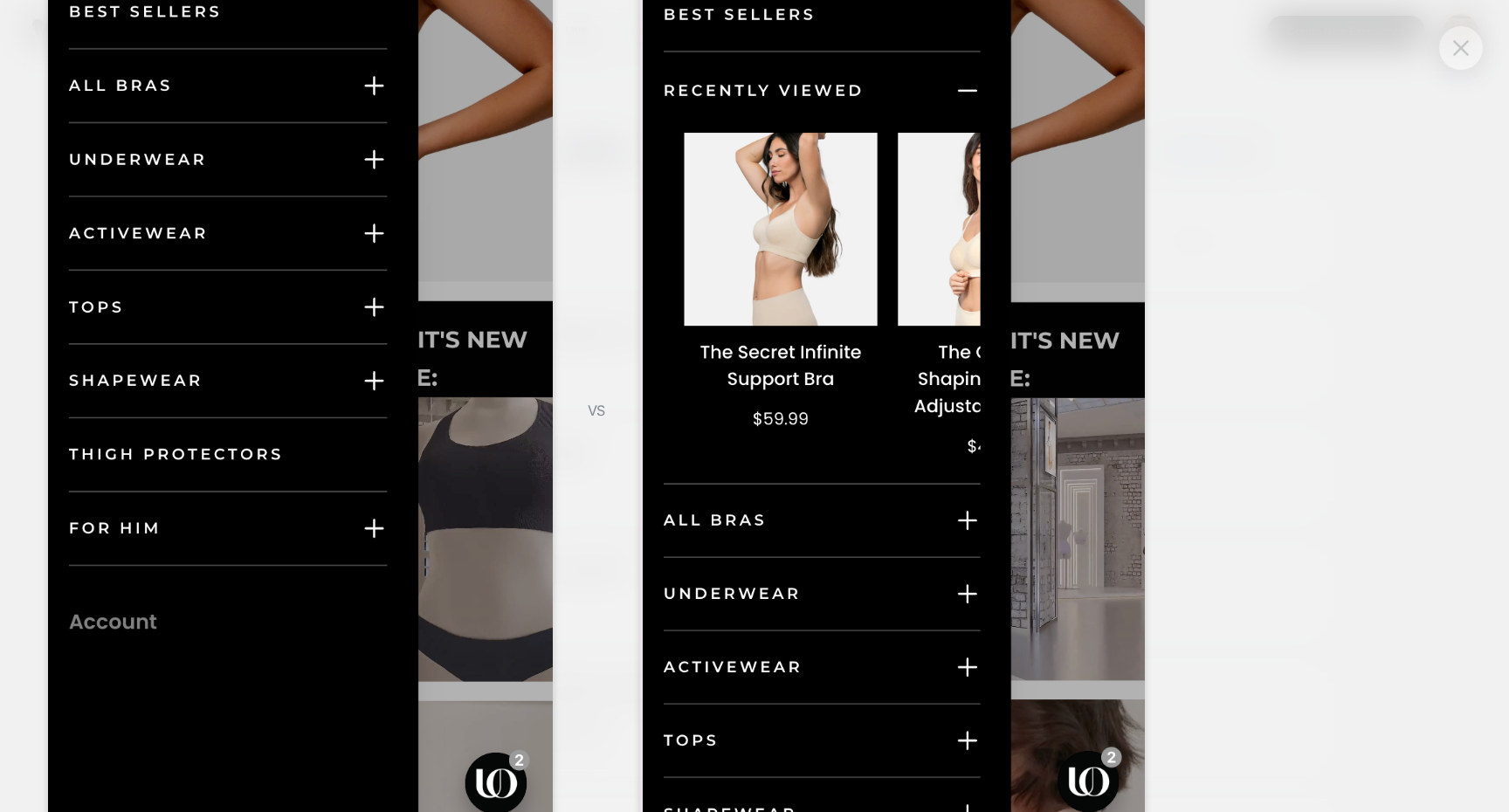
click at [1449, 52] on button at bounding box center [1461, 48] width 26 height 26
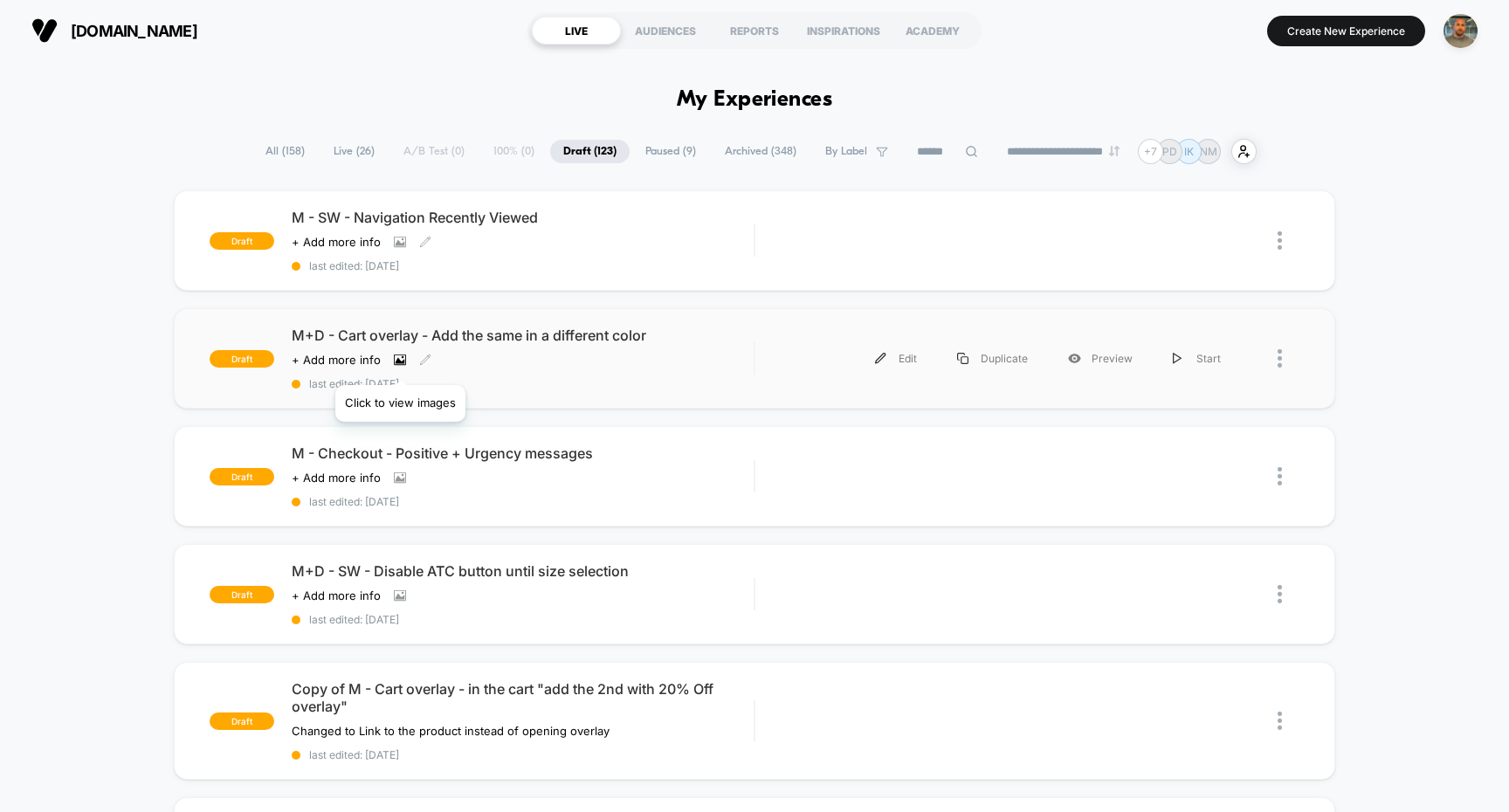
click at [400, 364] on icon at bounding box center [400, 360] width 13 height 13
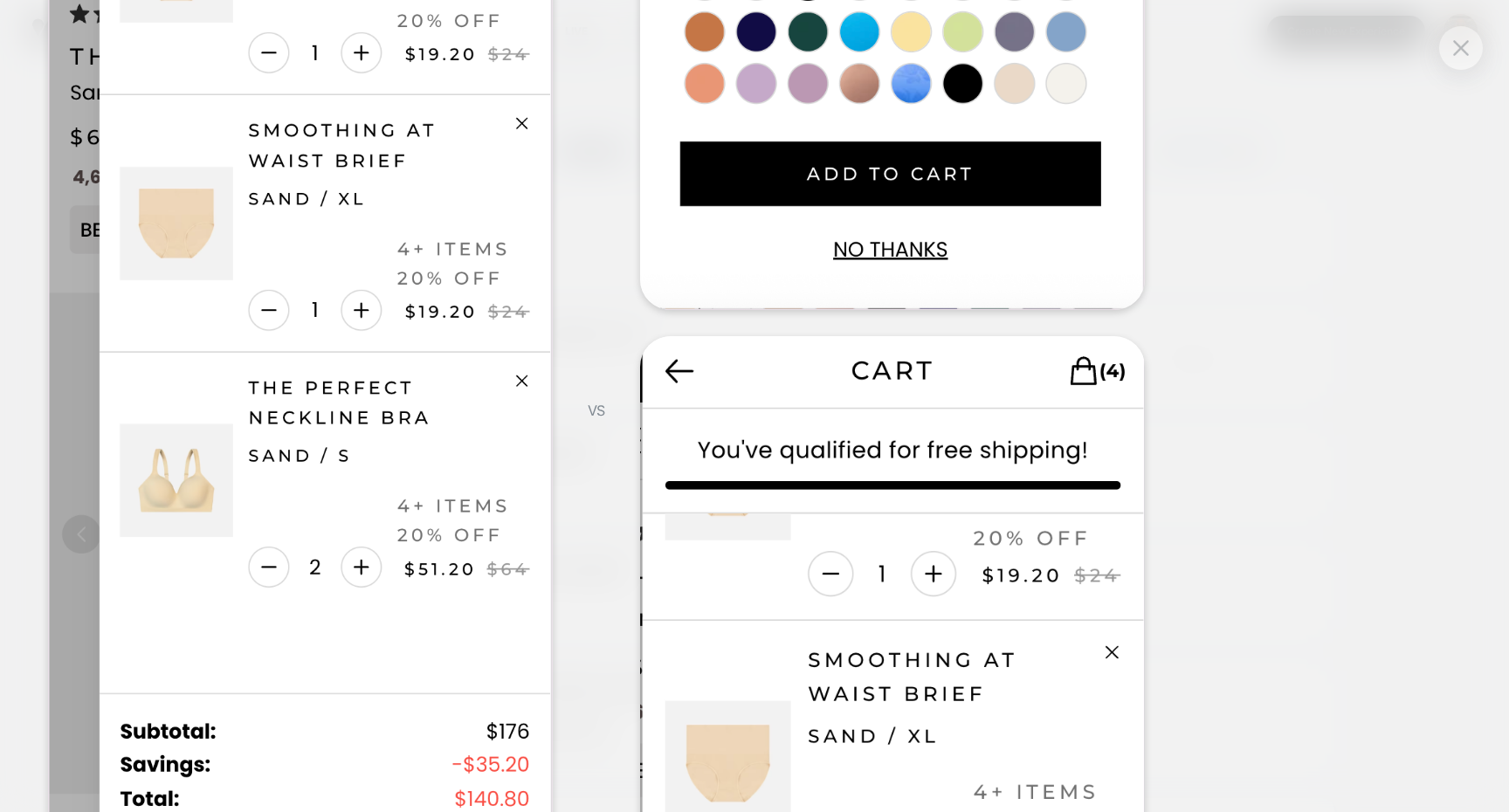
click at [1484, 45] on div "Control Preview on site VS Variation 1 Preview on site" at bounding box center [745, 406] width 1509 height 2602
click at [1470, 45] on button at bounding box center [1461, 48] width 26 height 26
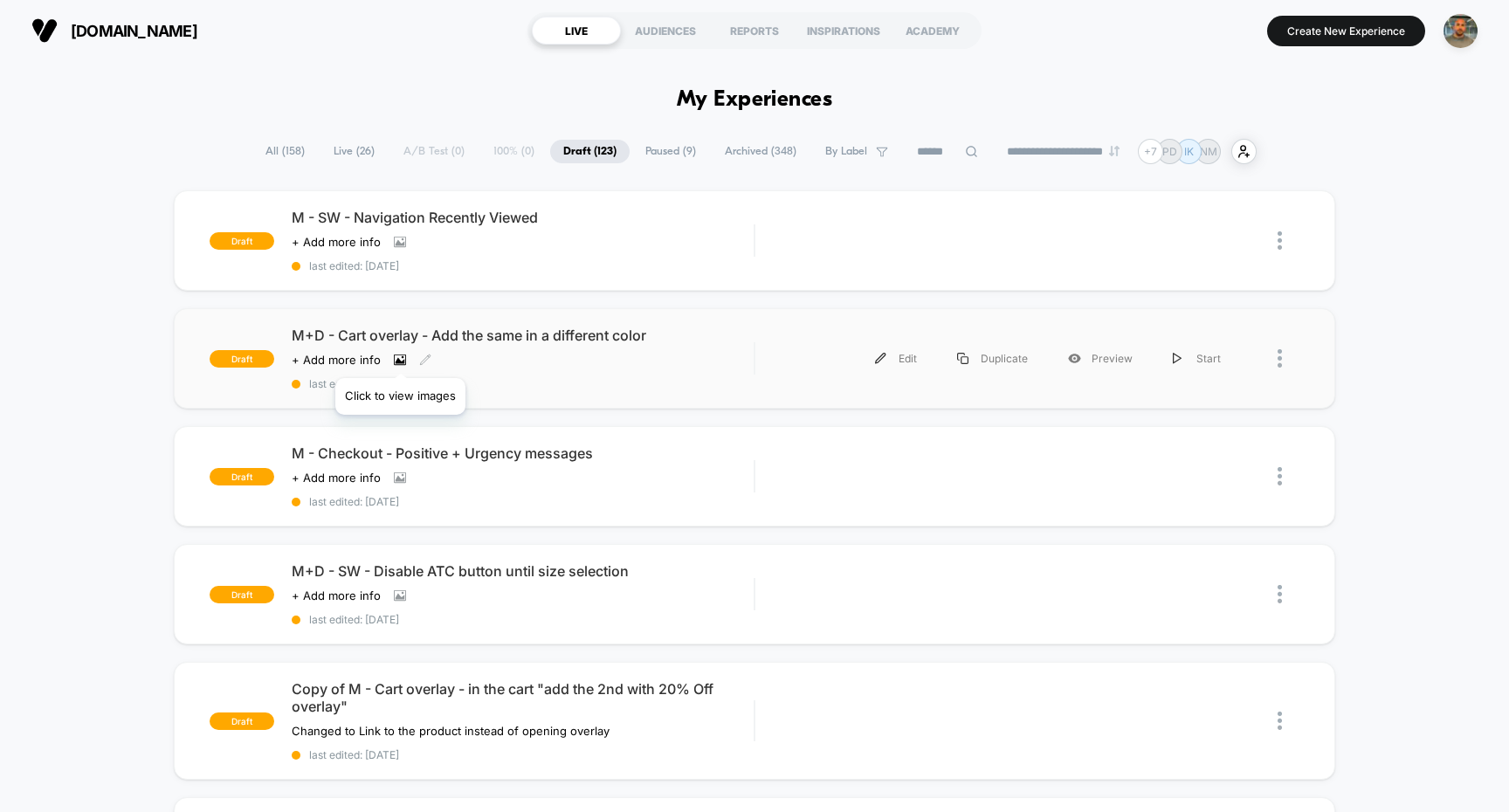
click at [400, 356] on icon at bounding box center [400, 360] width 13 height 13
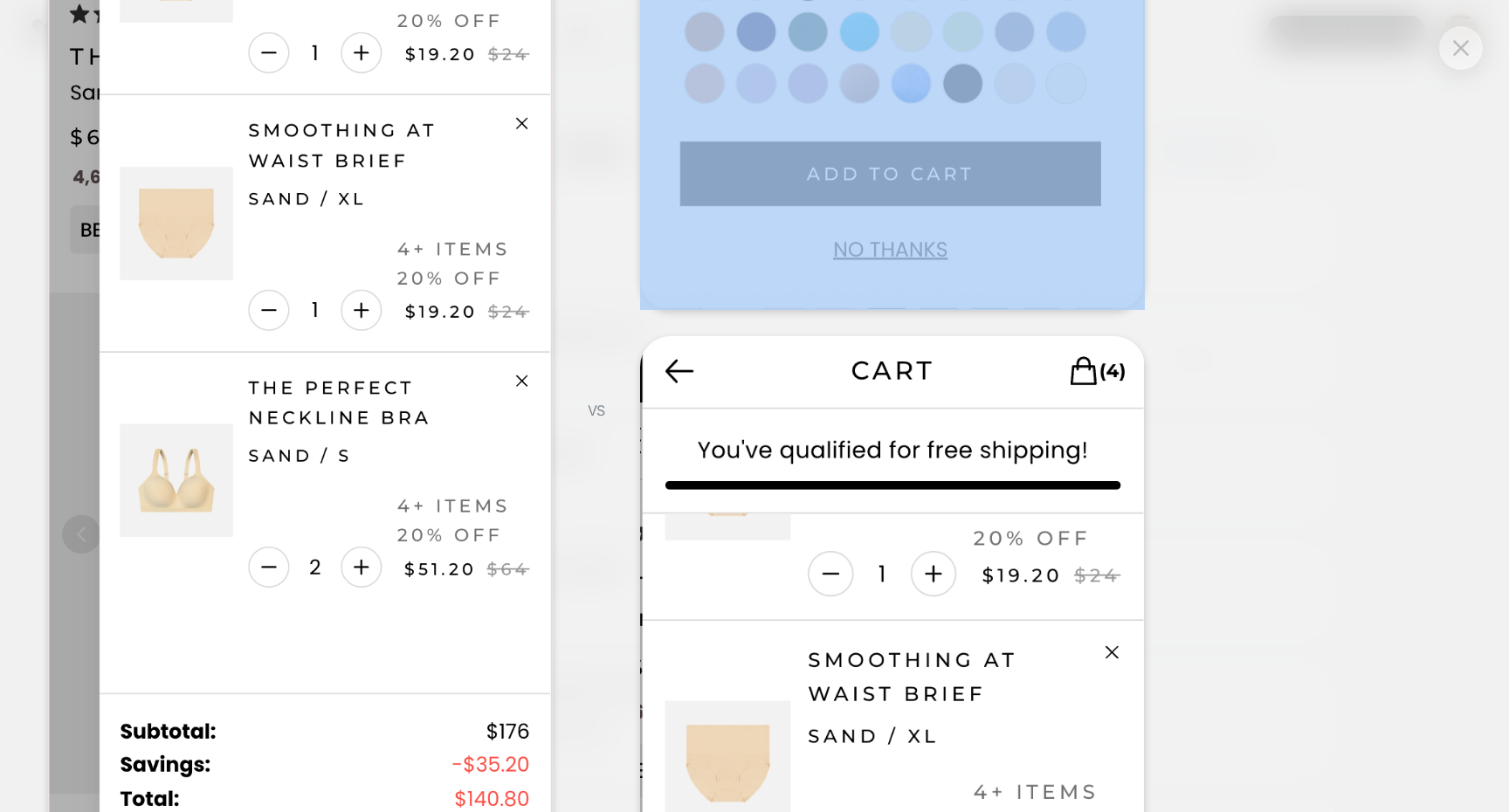
drag, startPoint x: 844, startPoint y: 330, endPoint x: 844, endPoint y: 251, distance: 79.0
click at [844, 251] on div at bounding box center [893, 458] width 523 height 2479
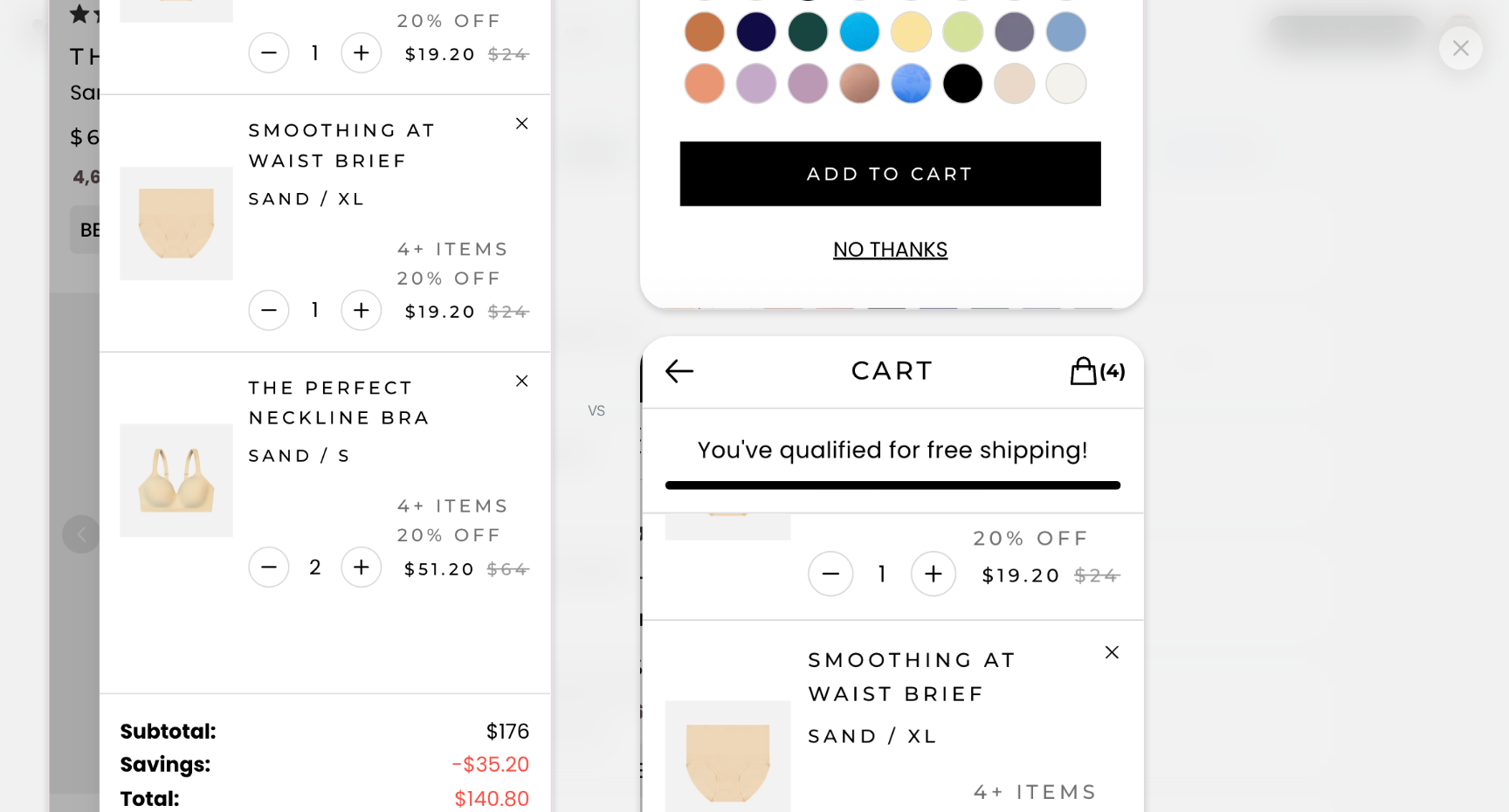
click at [1451, 67] on div at bounding box center [1461, 48] width 43 height 43
